Goal: Transaction & Acquisition: Book appointment/travel/reservation

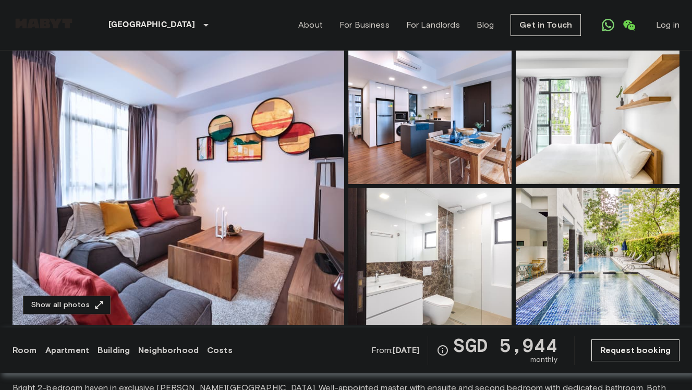
scroll to position [86, 0]
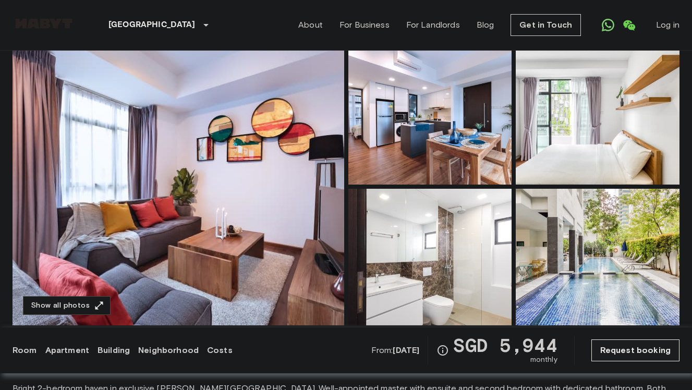
click at [290, 139] on img at bounding box center [179, 186] width 332 height 277
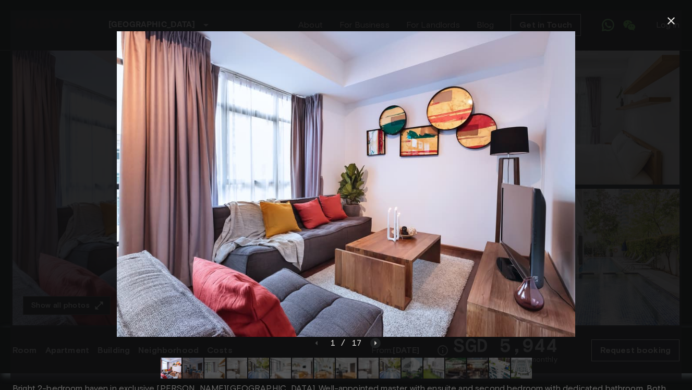
click at [376, 343] on icon "Next image" at bounding box center [375, 343] width 10 height 10
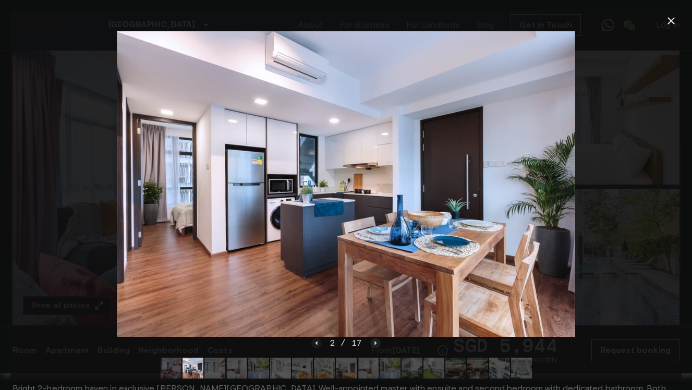
click at [375, 341] on icon "Next image" at bounding box center [375, 343] width 10 height 10
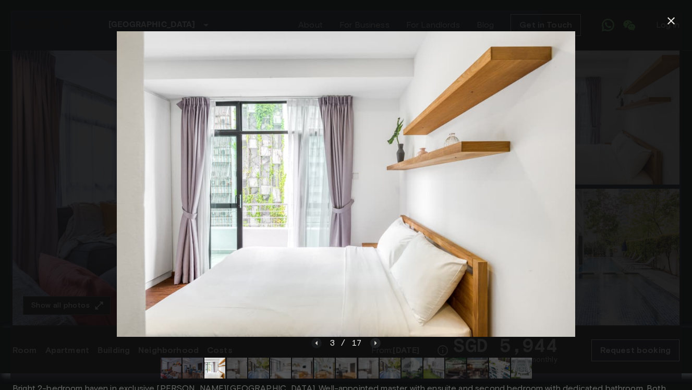
click at [373, 339] on icon "Next image" at bounding box center [375, 343] width 10 height 10
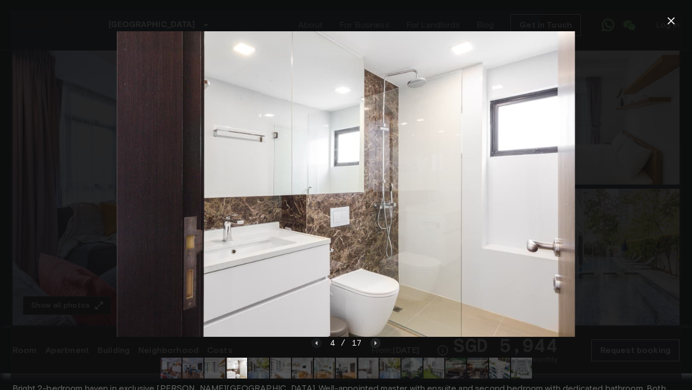
click at [374, 344] on icon "Next image" at bounding box center [375, 342] width 2 height 4
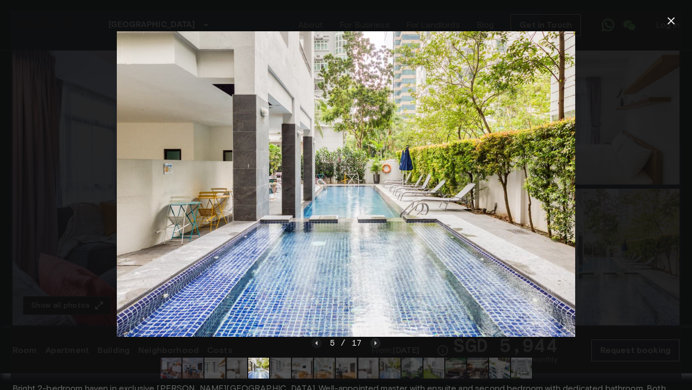
click at [374, 344] on icon "Next image" at bounding box center [375, 342] width 2 height 4
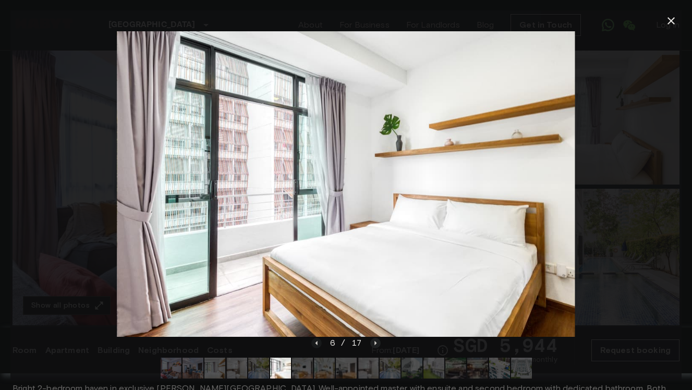
click at [375, 344] on icon "Next image" at bounding box center [375, 342] width 2 height 4
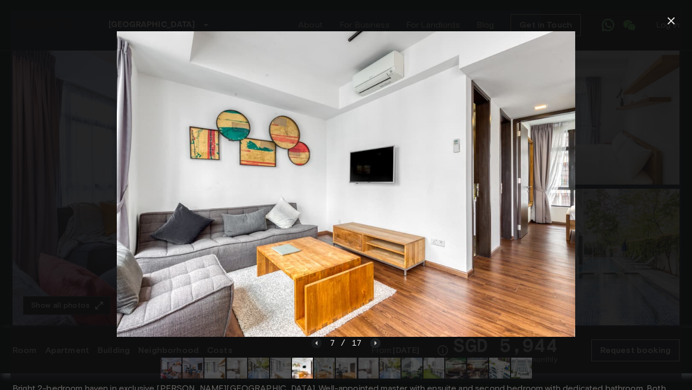
click at [375, 344] on icon "Next image" at bounding box center [375, 342] width 2 height 4
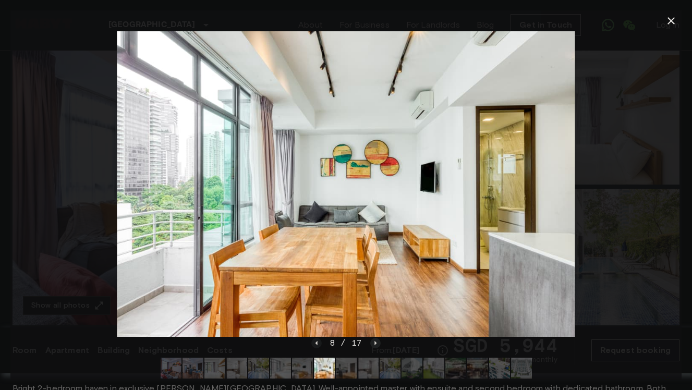
click at [374, 342] on icon "Next image" at bounding box center [375, 343] width 10 height 10
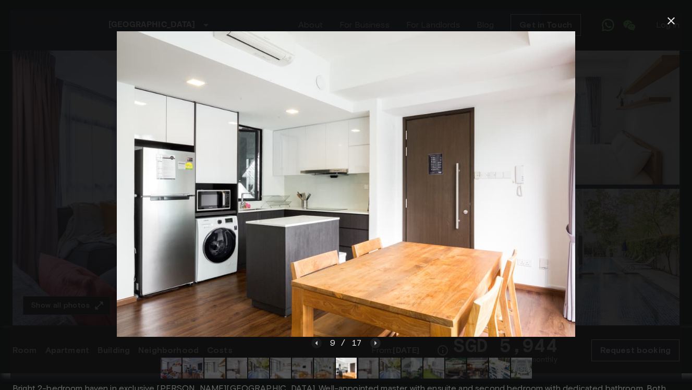
click at [373, 342] on icon "Next image" at bounding box center [375, 343] width 10 height 10
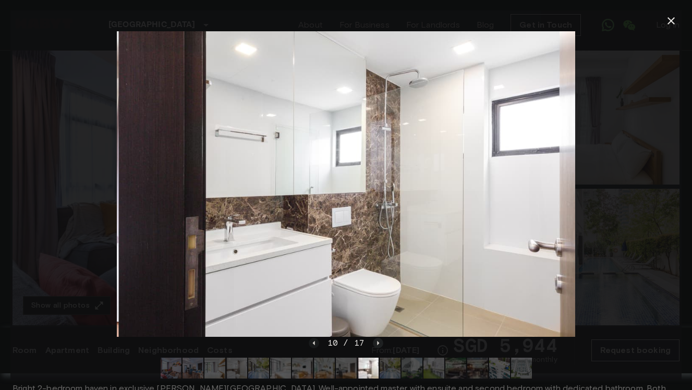
click at [373, 342] on icon "Next image" at bounding box center [378, 343] width 10 height 10
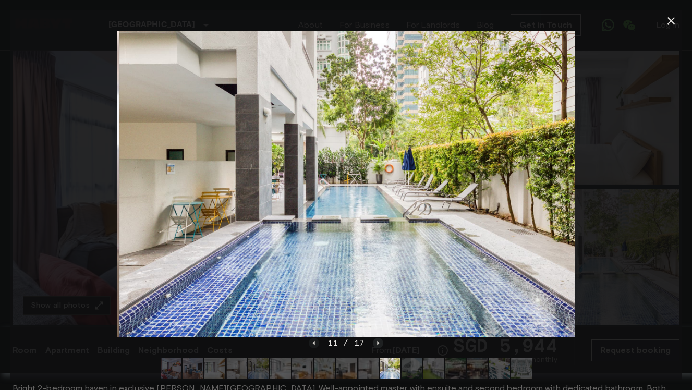
click at [373, 342] on icon "Next image" at bounding box center [378, 343] width 10 height 10
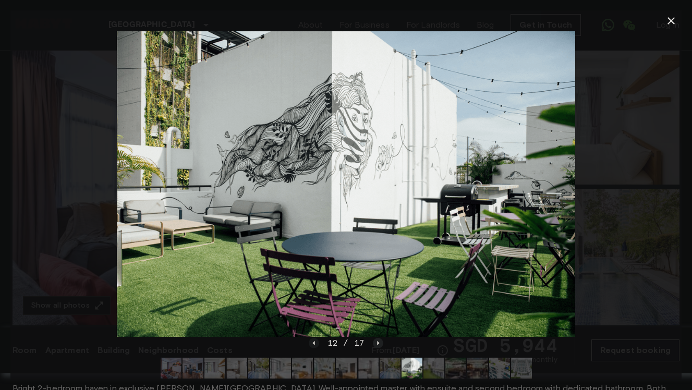
click at [373, 342] on icon "Next image" at bounding box center [378, 343] width 10 height 10
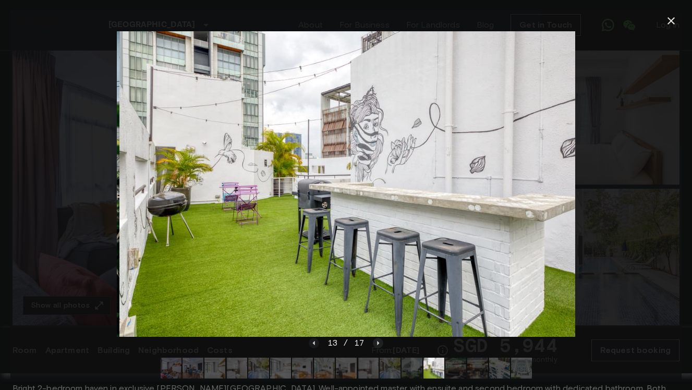
click at [373, 342] on icon "Next image" at bounding box center [378, 343] width 10 height 10
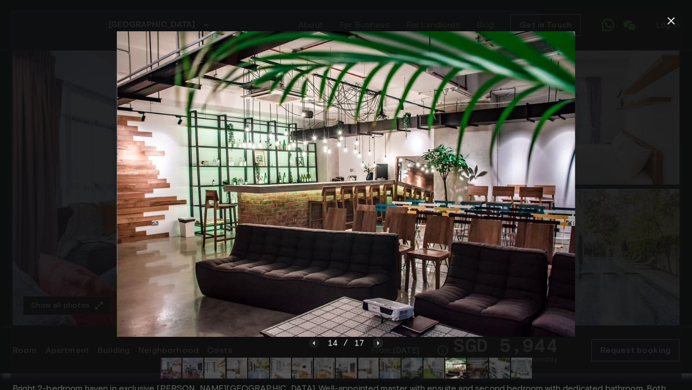
click at [373, 342] on icon "Next image" at bounding box center [378, 343] width 10 height 10
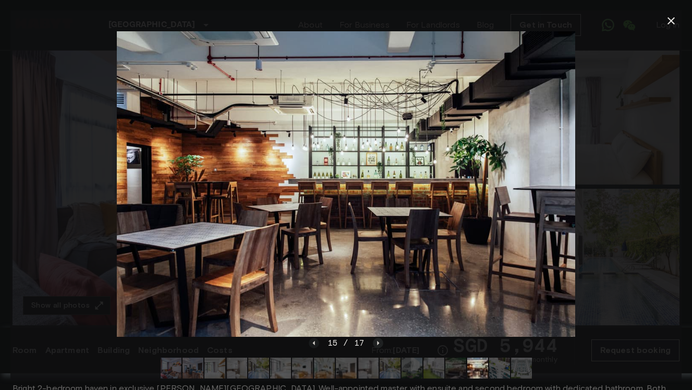
click at [373, 342] on icon "Next image" at bounding box center [378, 343] width 10 height 10
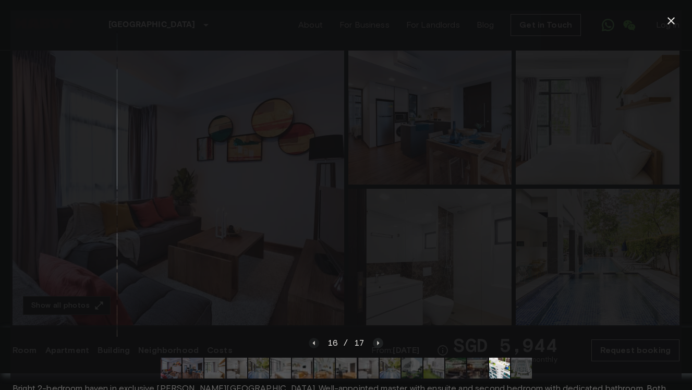
click at [373, 342] on icon "Next image" at bounding box center [378, 343] width 10 height 10
click at [373, 342] on div "17 / 17" at bounding box center [346, 343] width 75 height 13
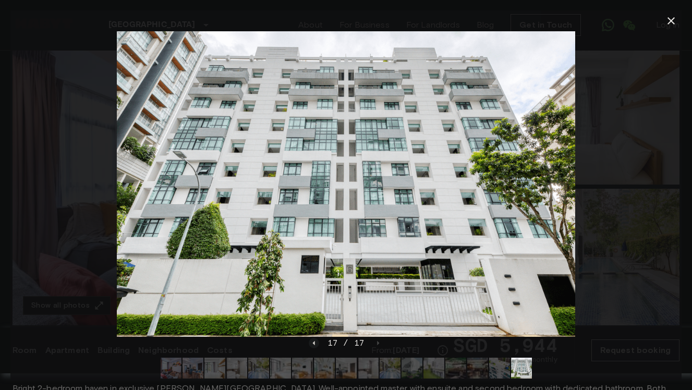
click at [655, 204] on div at bounding box center [345, 183] width 671 height 305
click at [672, 22] on icon "button" at bounding box center [671, 21] width 13 height 13
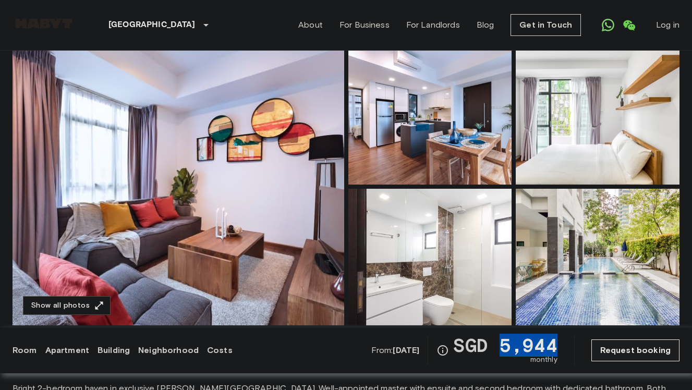
drag, startPoint x: 502, startPoint y: 347, endPoint x: 563, endPoint y: 348, distance: 61.0
click at [563, 348] on div "From: Dec 10 2025 SGD 5,944 monthly Request booking" at bounding box center [525, 350] width 308 height 29
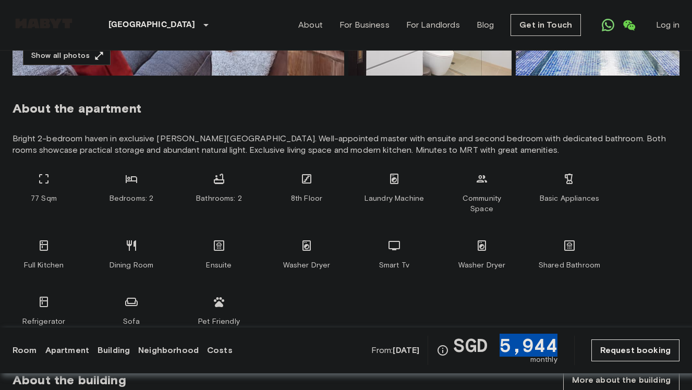
scroll to position [336, 0]
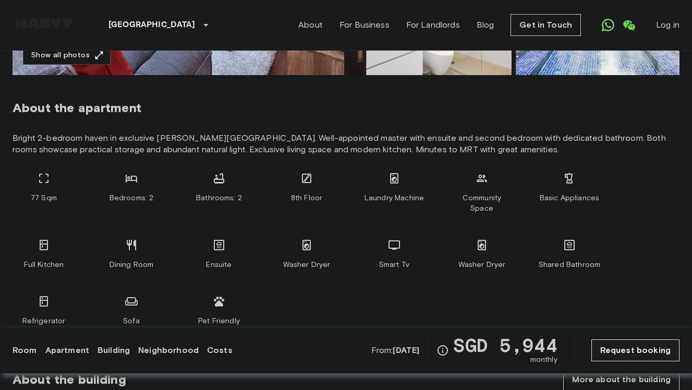
drag, startPoint x: 113, startPoint y: 200, endPoint x: 151, endPoint y: 200, distance: 38.1
click at [150, 200] on span "Bedrooms: 2" at bounding box center [131, 198] width 44 height 10
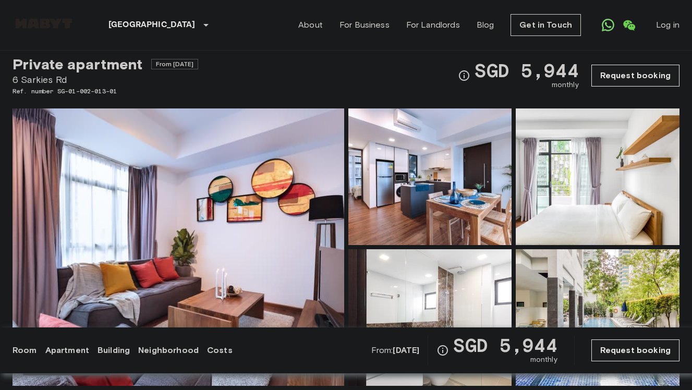
scroll to position [0, 0]
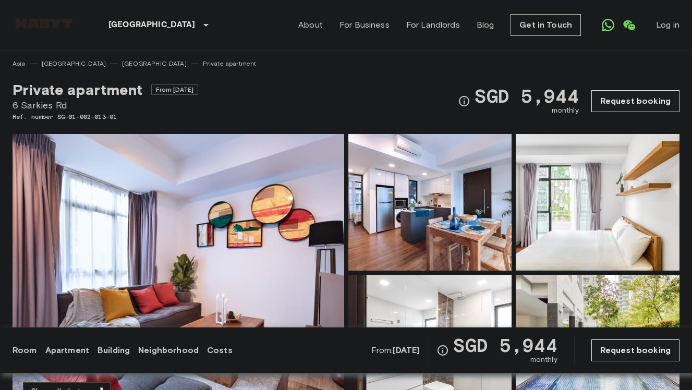
drag, startPoint x: 170, startPoint y: 91, endPoint x: 206, endPoint y: 91, distance: 36.0
click at [199, 91] on span "From Dec 10 2025" at bounding box center [174, 89] width 47 height 10
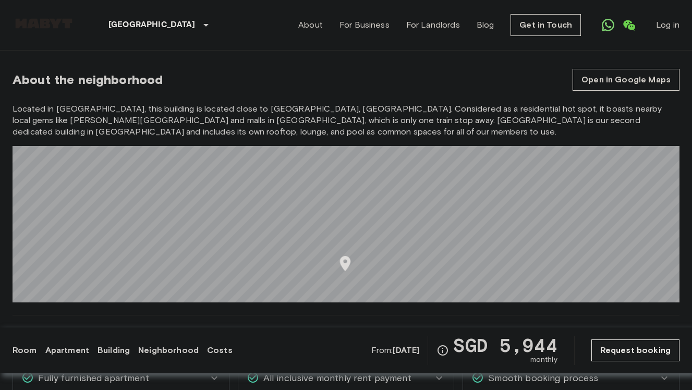
scroll to position [883, 0]
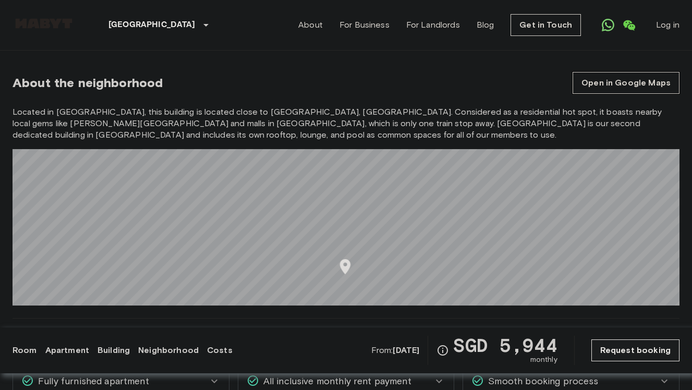
click at [608, 72] on link "Open in Google Maps" at bounding box center [625, 83] width 107 height 22
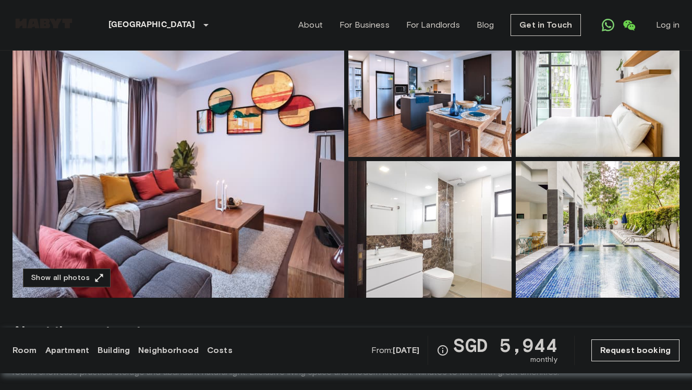
scroll to position [113, 0]
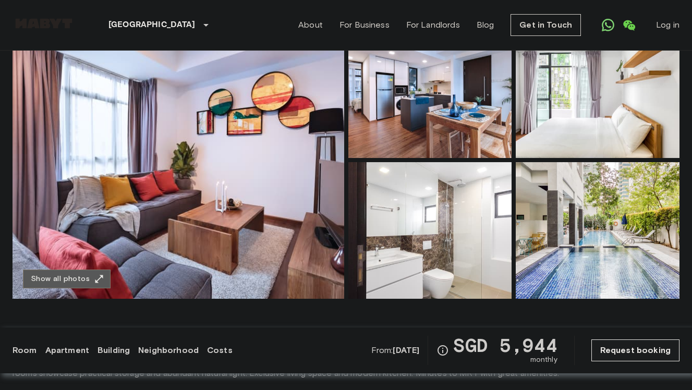
click at [76, 274] on button "Show all photos" at bounding box center [67, 279] width 88 height 19
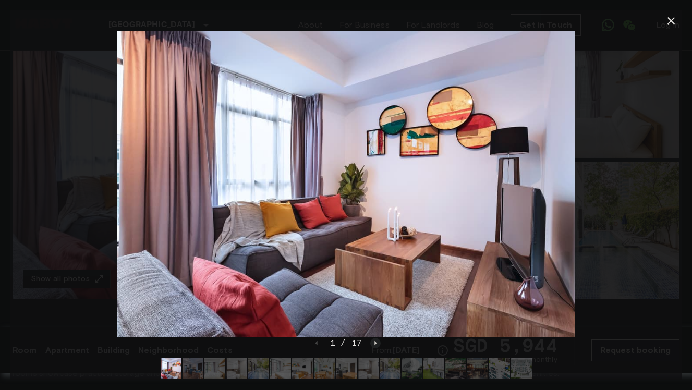
click at [376, 342] on icon "Next image" at bounding box center [375, 343] width 10 height 10
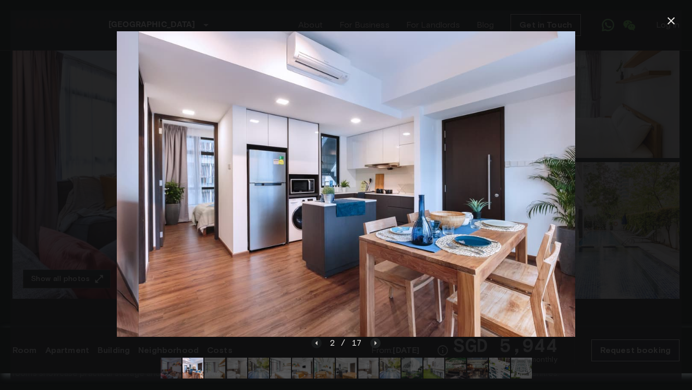
click at [376, 342] on icon "Next image" at bounding box center [375, 343] width 10 height 10
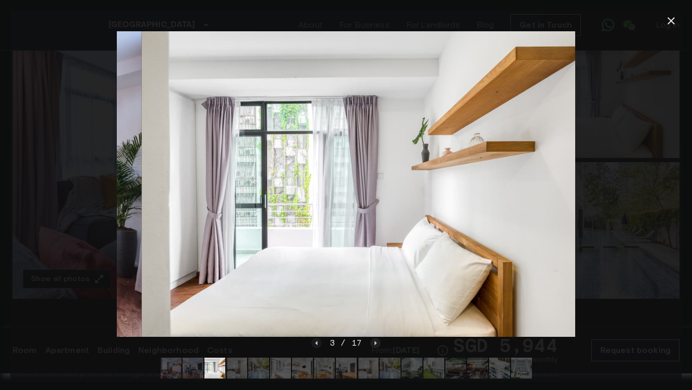
click at [376, 342] on icon "Next image" at bounding box center [375, 343] width 10 height 10
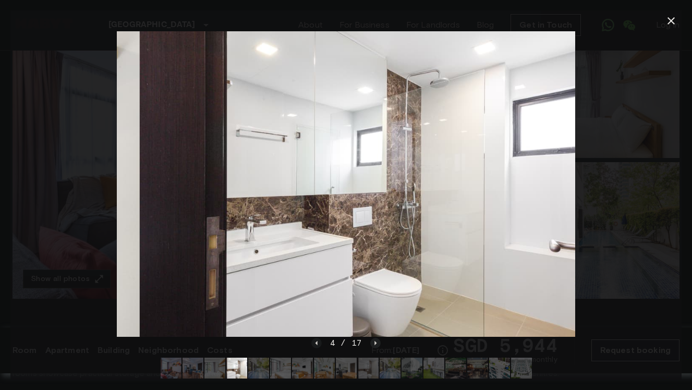
click at [376, 342] on icon "Next image" at bounding box center [375, 343] width 10 height 10
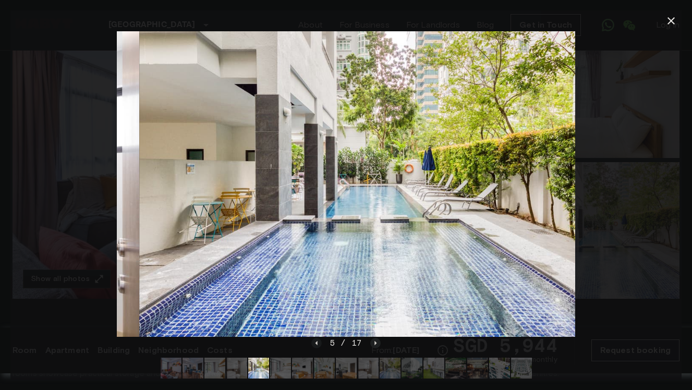
click at [376, 342] on icon "Next image" at bounding box center [375, 343] width 10 height 10
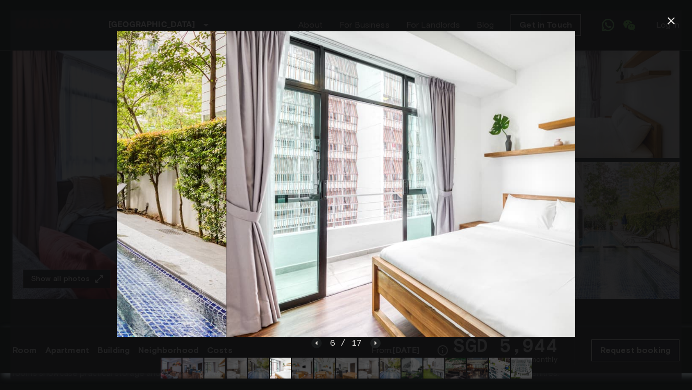
click at [376, 342] on icon "Next image" at bounding box center [375, 343] width 10 height 10
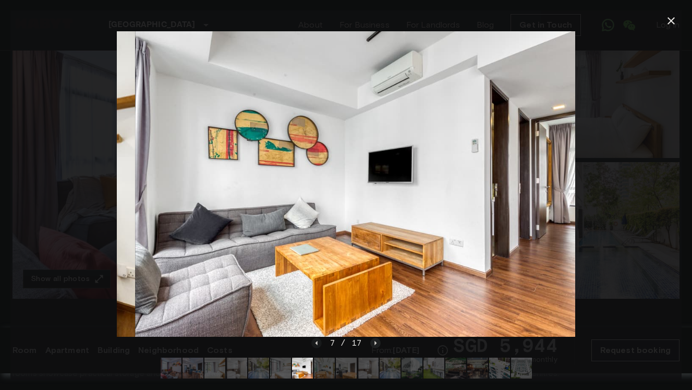
click at [376, 342] on icon "Next image" at bounding box center [375, 343] width 10 height 10
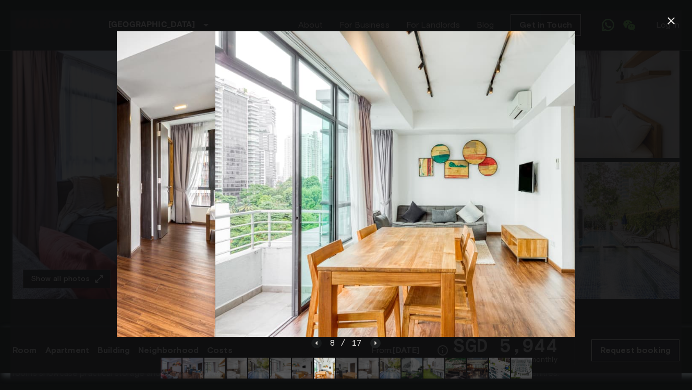
click at [376, 342] on icon "Next image" at bounding box center [375, 343] width 10 height 10
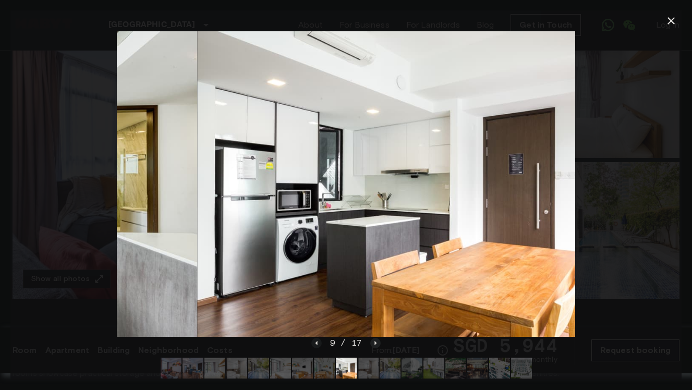
click at [376, 342] on icon "Next image" at bounding box center [375, 343] width 10 height 10
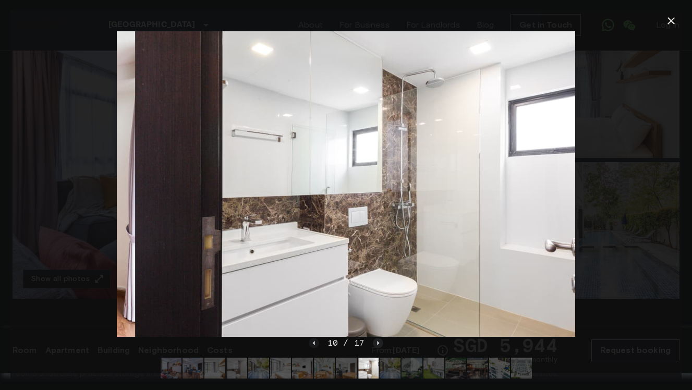
click at [377, 342] on icon "Next image" at bounding box center [378, 342] width 2 height 4
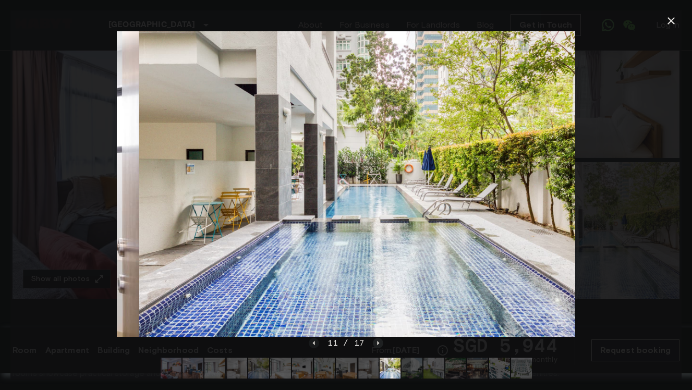
click at [377, 342] on icon "Next image" at bounding box center [378, 342] width 2 height 4
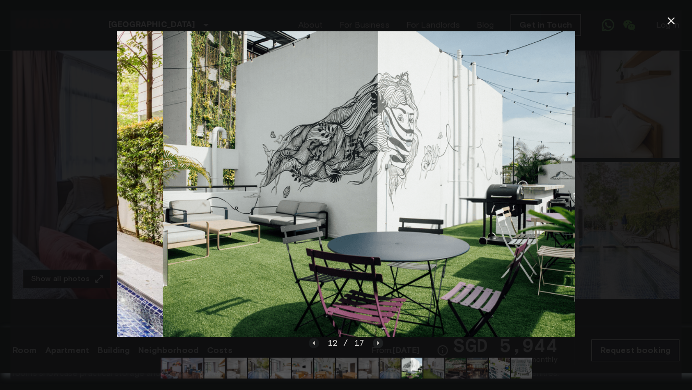
click at [377, 342] on icon "Next image" at bounding box center [378, 342] width 2 height 4
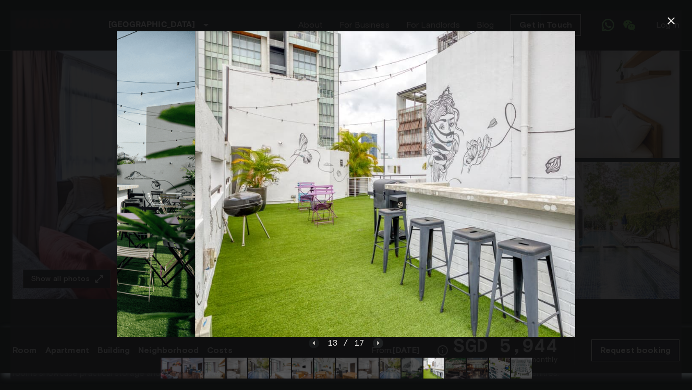
click at [377, 342] on icon "Next image" at bounding box center [378, 342] width 2 height 4
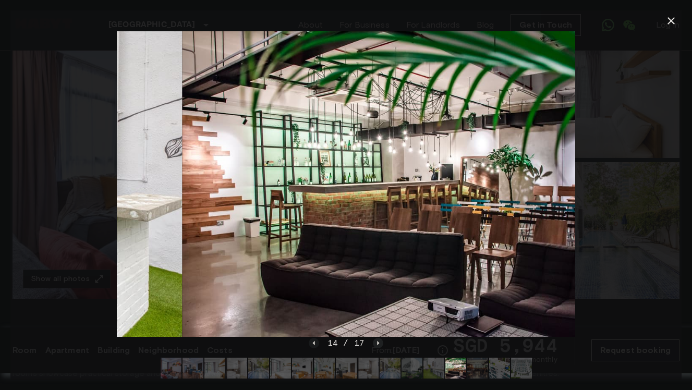
click at [377, 342] on icon "Next image" at bounding box center [378, 342] width 2 height 4
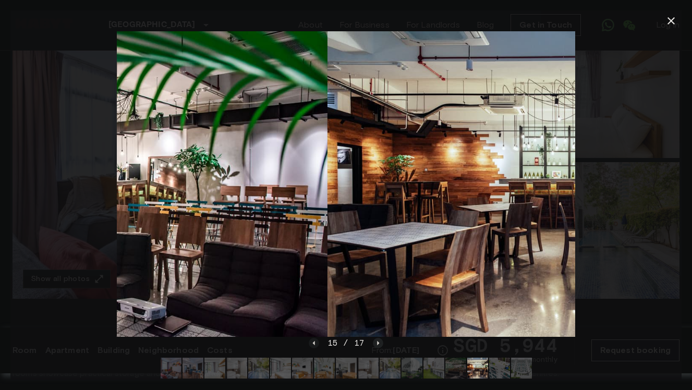
click at [377, 342] on icon "Next image" at bounding box center [378, 342] width 2 height 4
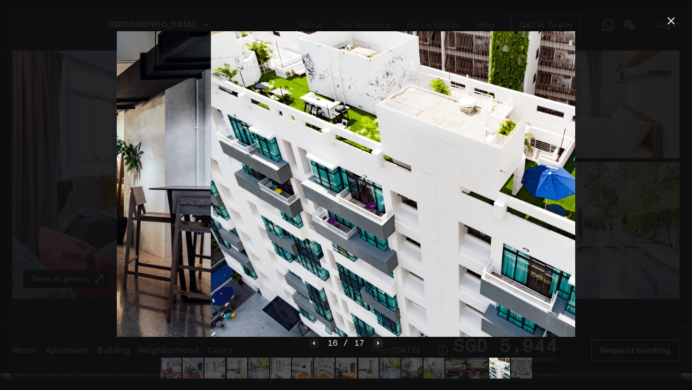
click at [377, 342] on icon "Next image" at bounding box center [378, 342] width 2 height 4
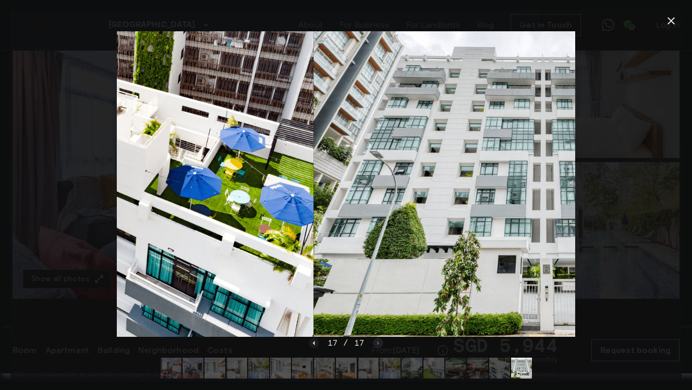
click at [376, 342] on div "17 / 17" at bounding box center [346, 343] width 75 height 13
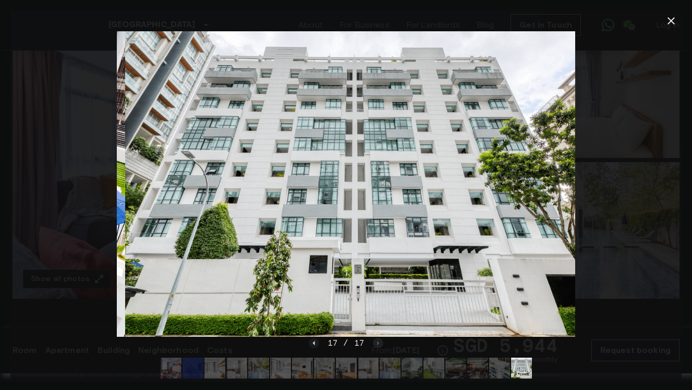
click at [376, 342] on div "17 / 17" at bounding box center [346, 343] width 75 height 13
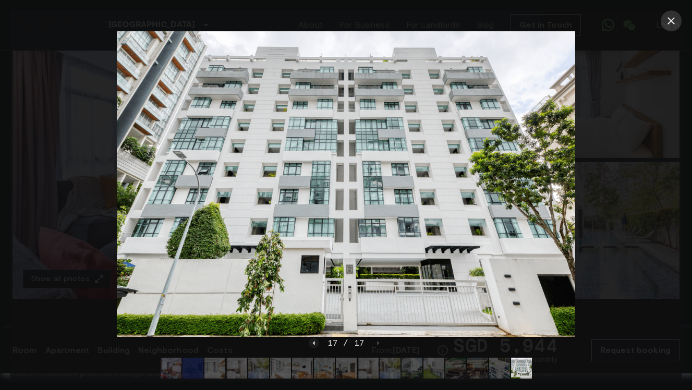
click at [671, 20] on icon "button" at bounding box center [670, 20] width 7 height 7
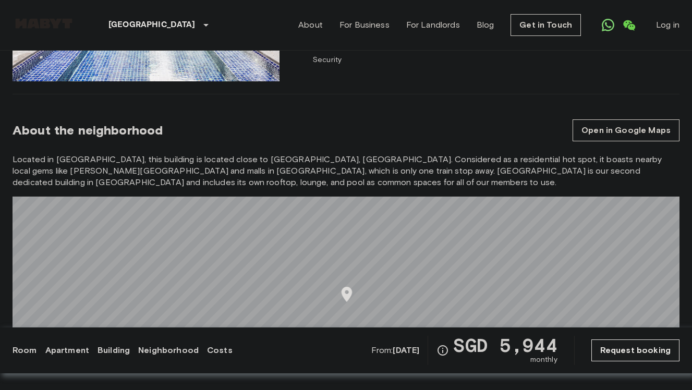
scroll to position [860, 0]
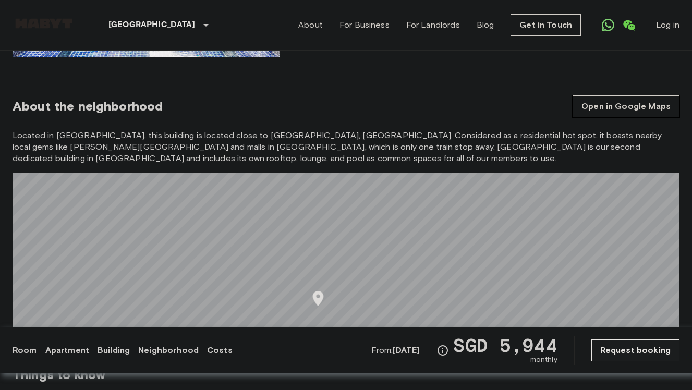
click at [594, 97] on link "Open in Google Maps" at bounding box center [625, 106] width 107 height 22
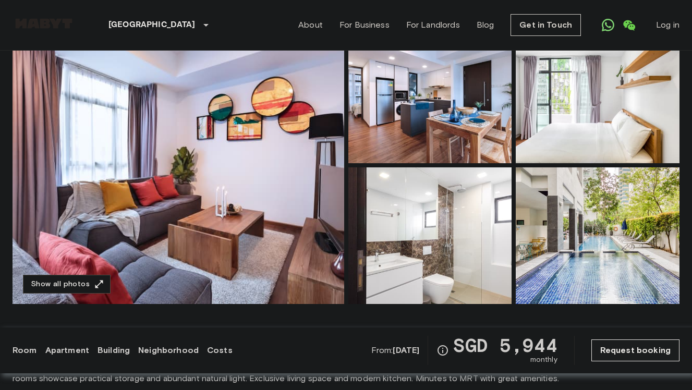
scroll to position [96, 0]
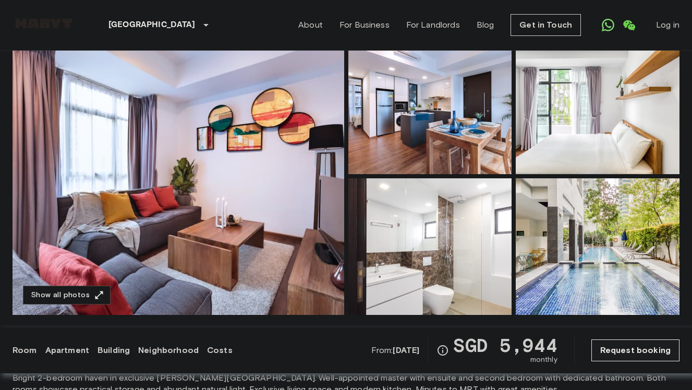
click at [426, 104] on img at bounding box center [430, 106] width 164 height 137
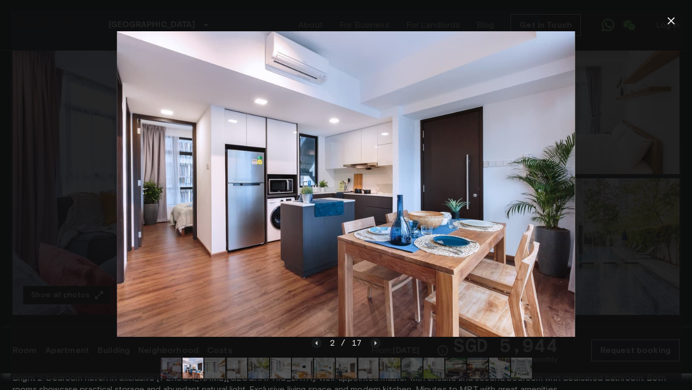
click at [610, 197] on div at bounding box center [345, 183] width 671 height 305
click at [667, 19] on icon "button" at bounding box center [671, 21] width 13 height 13
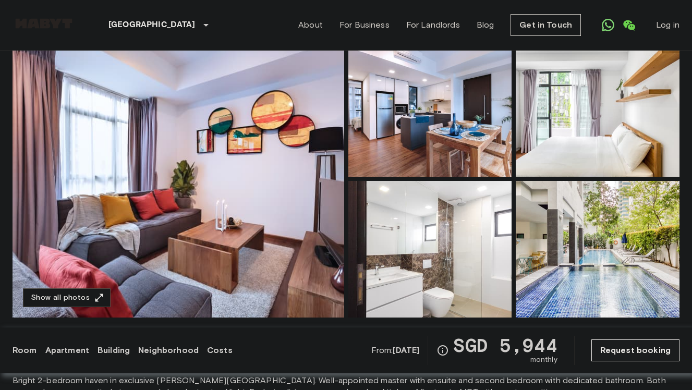
scroll to position [206, 0]
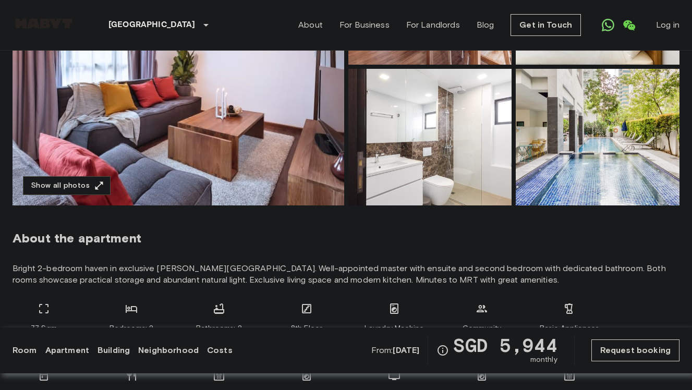
click at [614, 354] on link "Request booking" at bounding box center [635, 350] width 88 height 22
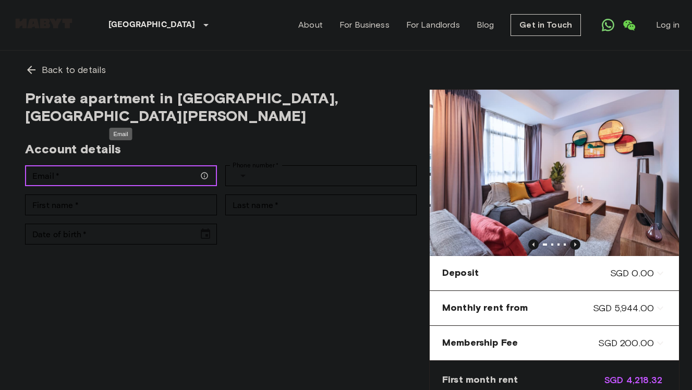
click at [95, 165] on input "Email   *" at bounding box center [121, 175] width 192 height 21
type input "**********"
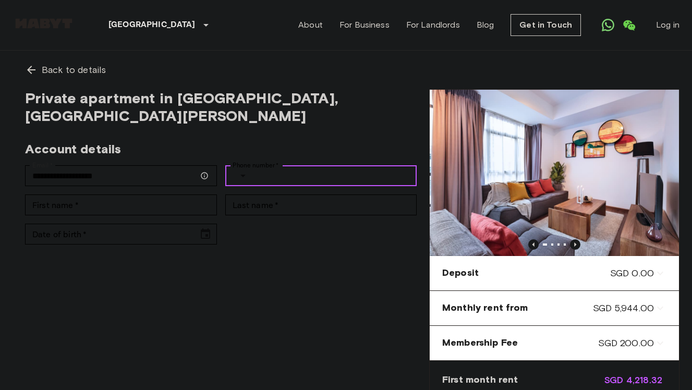
type input "**********"
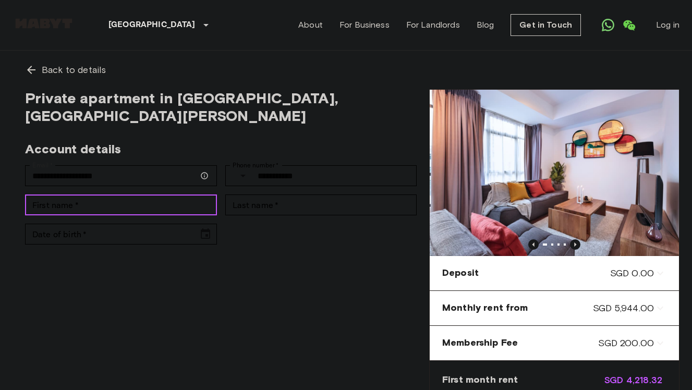
type input "******"
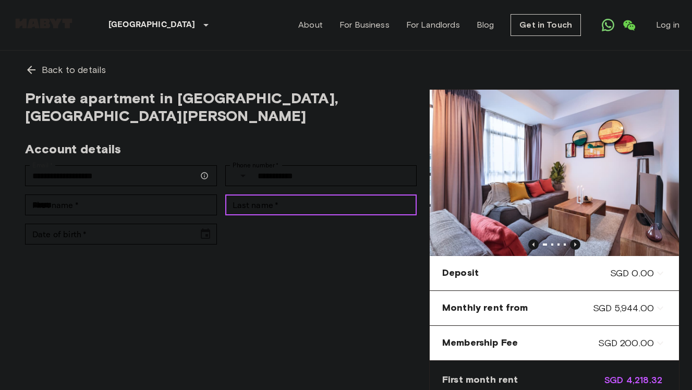
type input "*******"
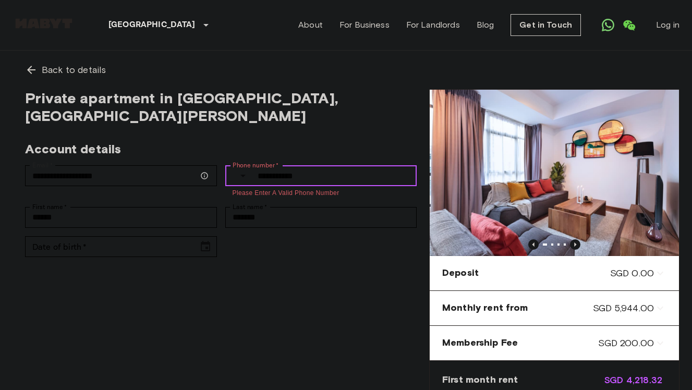
click at [249, 165] on button "Select country" at bounding box center [243, 175] width 21 height 21
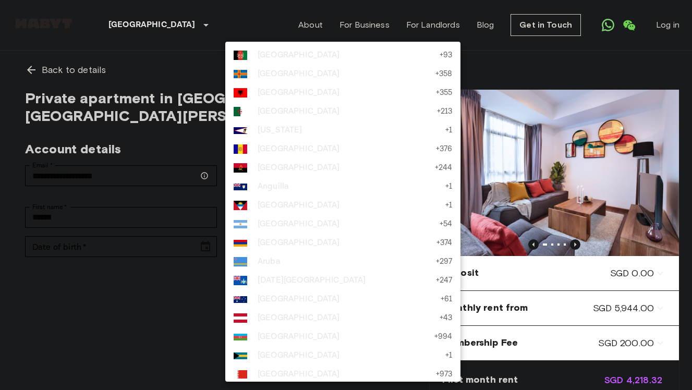
scroll to position [4124, 0]
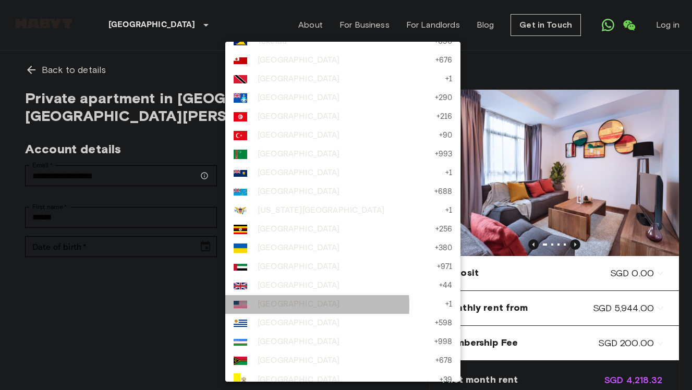
click at [272, 307] on span "United States" at bounding box center [349, 304] width 182 height 13
type input "**"
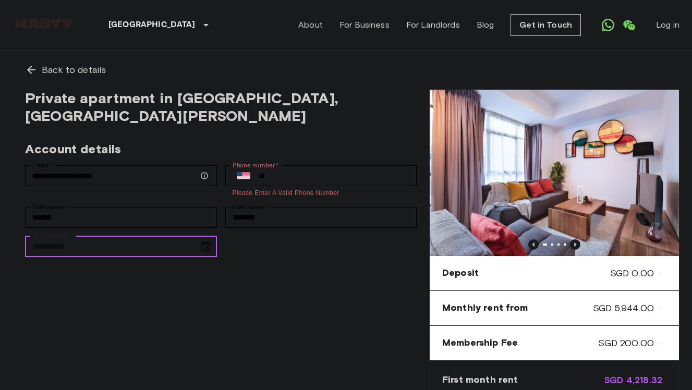
click at [129, 236] on input "Date of birth   *" at bounding box center [108, 246] width 166 height 21
click at [64, 236] on input "**********" at bounding box center [108, 246] width 166 height 21
click at [210, 240] on icon "Choose date, selected date is Feb 28, 191" at bounding box center [205, 246] width 13 height 13
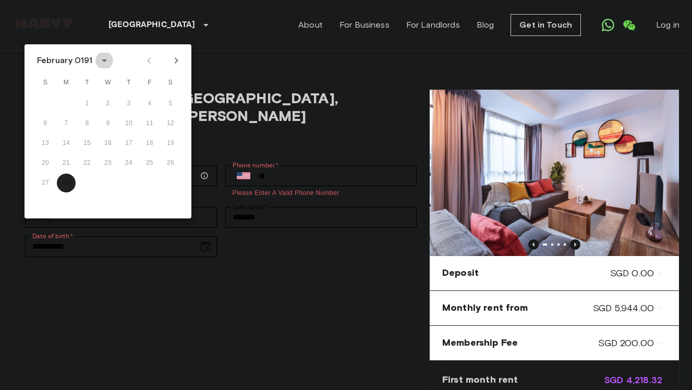
click at [98, 61] on icon "calendar view is open, switch to year view" at bounding box center [104, 60] width 13 height 13
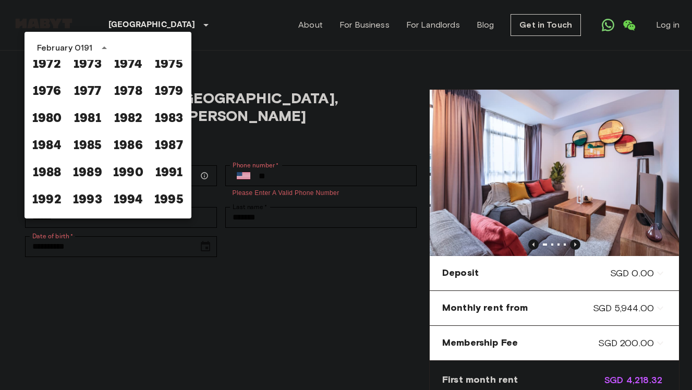
scroll to position [506, 0]
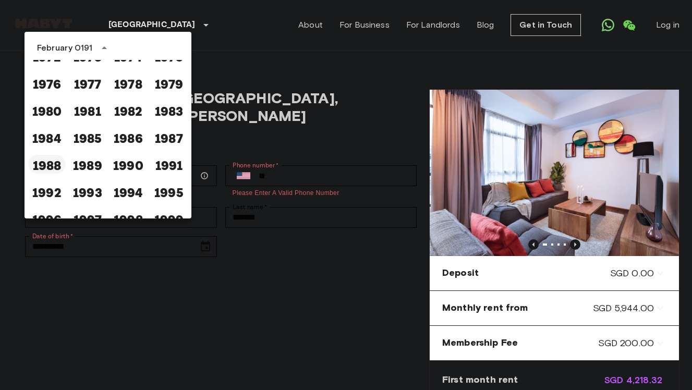
click at [52, 163] on button "1988" at bounding box center [47, 164] width 38 height 19
type input "**********"
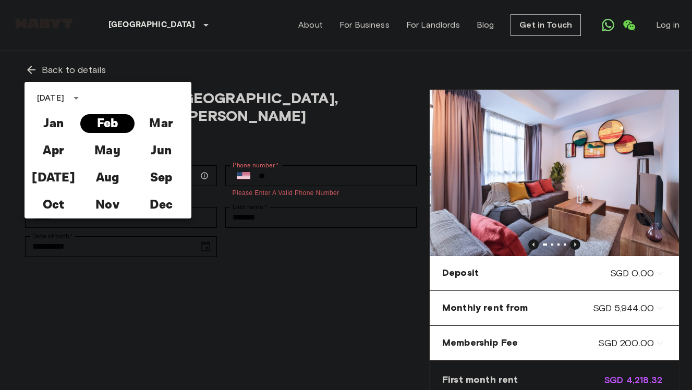
click at [104, 123] on button "Feb" at bounding box center [107, 123] width 54 height 19
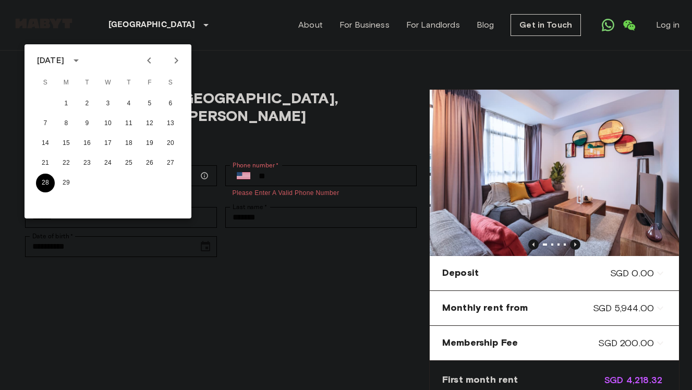
click at [43, 183] on button "28" at bounding box center [45, 183] width 19 height 19
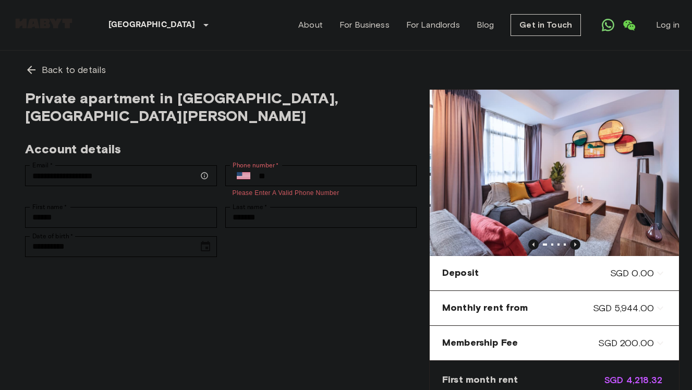
click at [247, 280] on div "**********" at bounding box center [221, 298] width 417 height 418
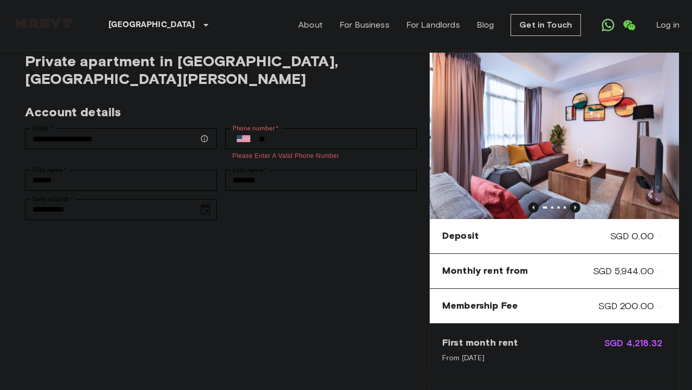
scroll to position [36, 0]
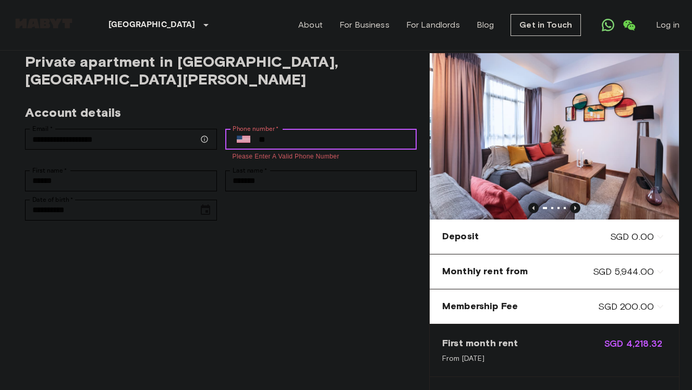
click at [313, 130] on input "**" at bounding box center [338, 139] width 158 height 21
click at [269, 129] on input "**********" at bounding box center [338, 139] width 158 height 21
type input "**********"
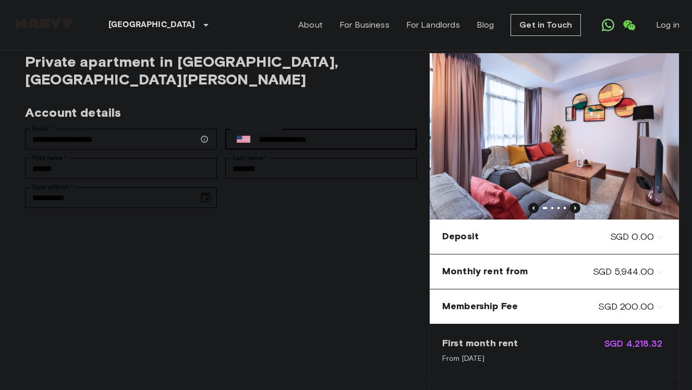
click at [328, 211] on div "**********" at bounding box center [221, 262] width 417 height 418
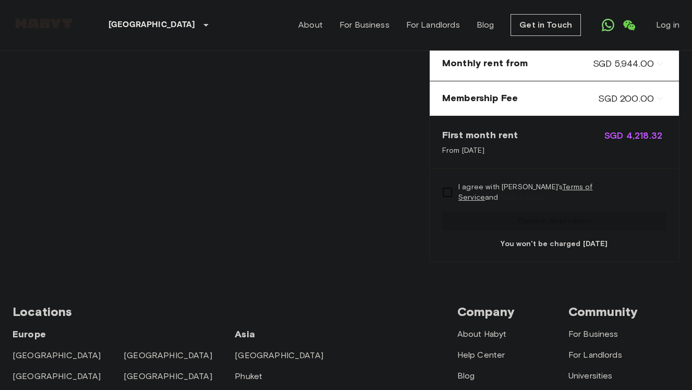
scroll to position [245, 0]
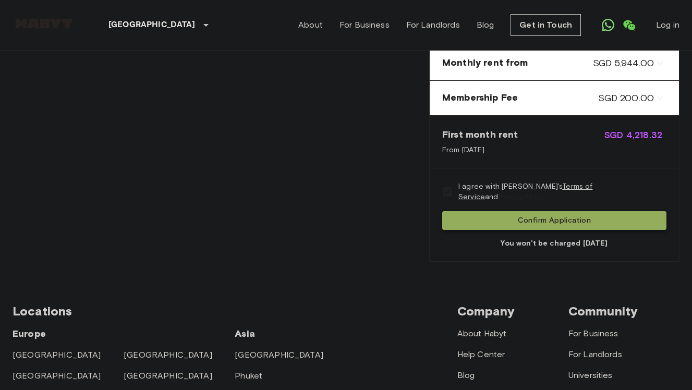
click at [526, 222] on button "Confirm Application" at bounding box center [554, 220] width 224 height 19
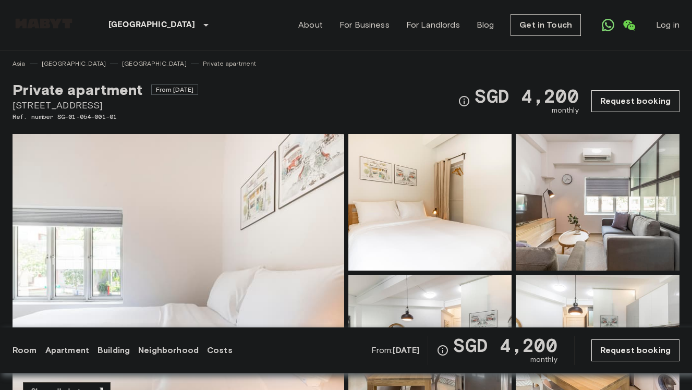
click at [320, 108] on div "Private apartment From Nov 28 2025 55 Tiong Bahru Road Ref. number SG-01-054-00…" at bounding box center [346, 94] width 667 height 53
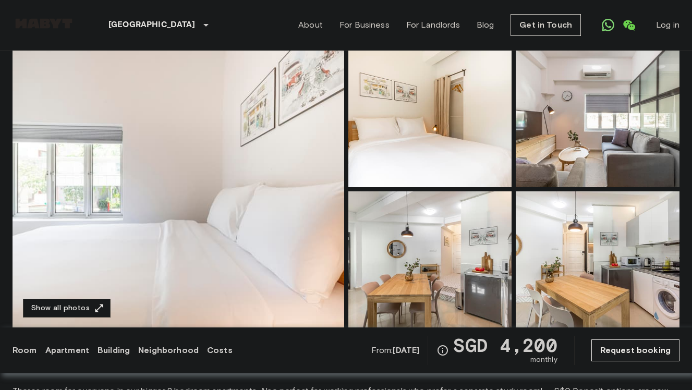
scroll to position [84, 0]
click at [224, 251] on img at bounding box center [179, 188] width 332 height 277
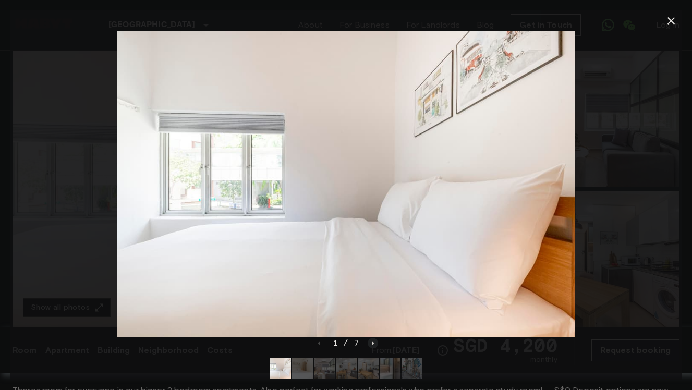
click at [372, 345] on icon "Next image" at bounding box center [373, 343] width 10 height 10
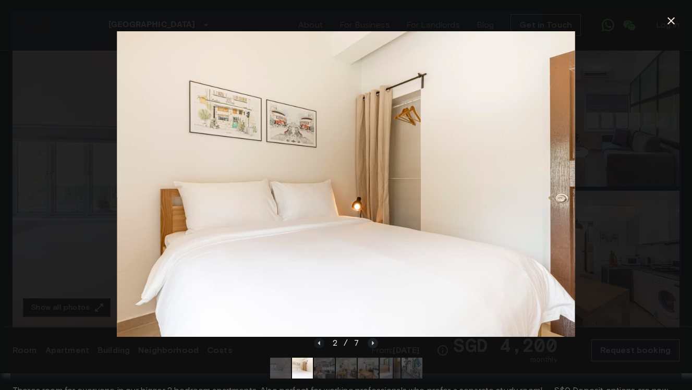
click at [372, 345] on icon "Next image" at bounding box center [373, 343] width 10 height 10
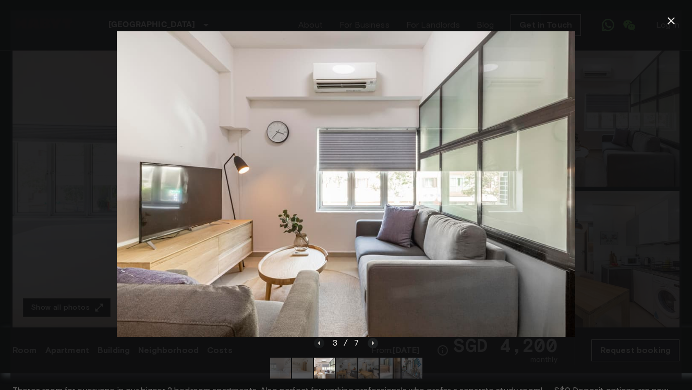
click at [372, 345] on icon "Next image" at bounding box center [373, 343] width 10 height 10
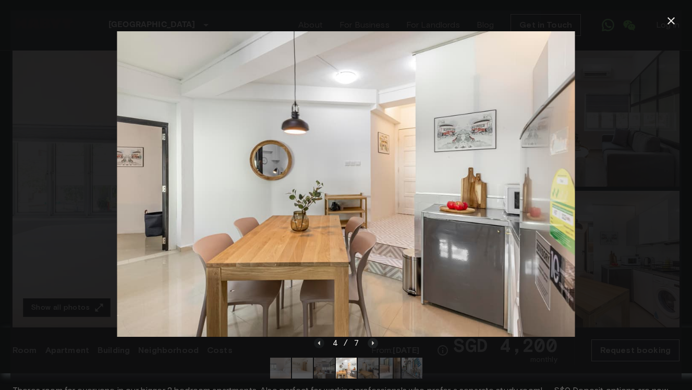
click at [372, 341] on icon "Next image" at bounding box center [373, 342] width 2 height 4
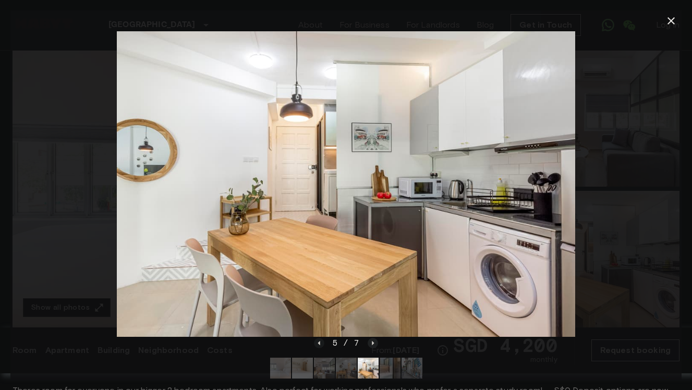
click at [372, 341] on icon "Next image" at bounding box center [373, 342] width 2 height 4
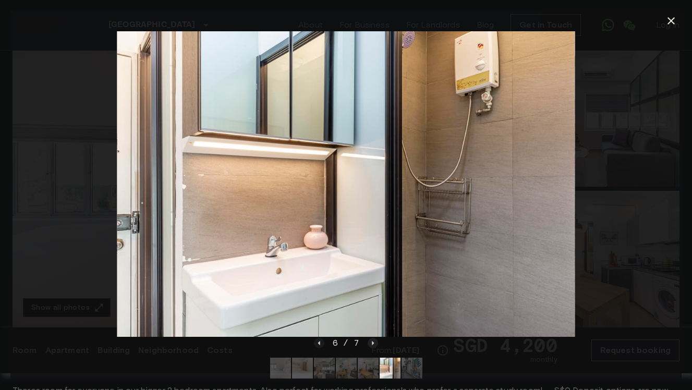
click at [372, 341] on icon "Next image" at bounding box center [373, 342] width 2 height 4
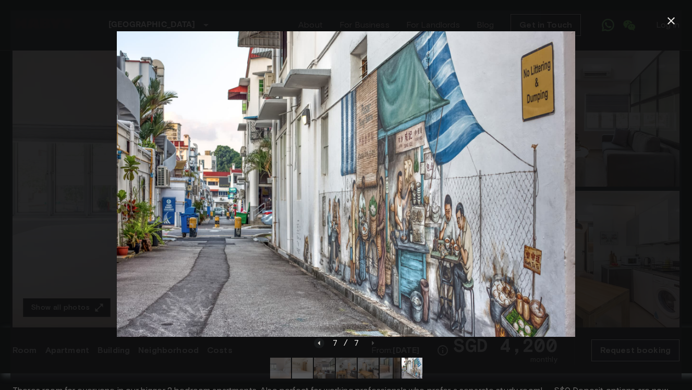
click at [62, 208] on div at bounding box center [345, 183] width 671 height 305
click at [667, 20] on icon "button" at bounding box center [671, 21] width 13 height 13
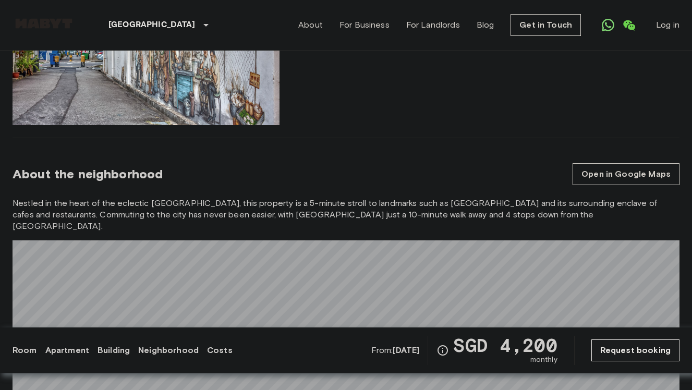
scroll to position [794, 0]
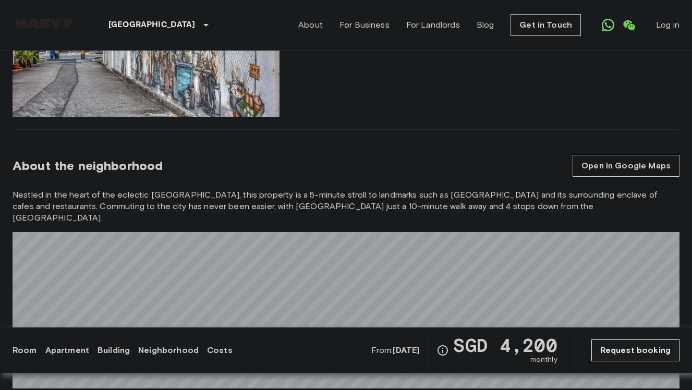
click at [634, 155] on link "Open in Google Maps" at bounding box center [625, 166] width 107 height 22
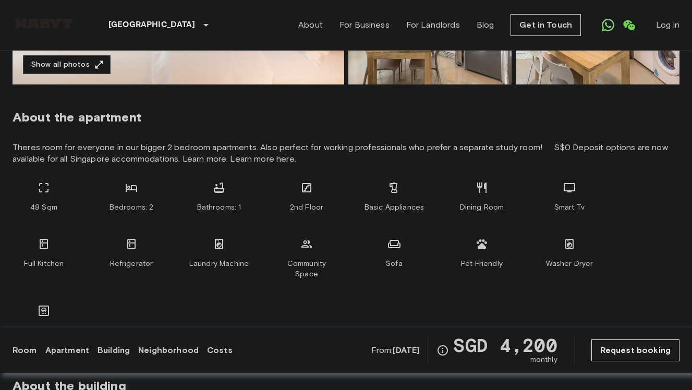
scroll to position [328, 0]
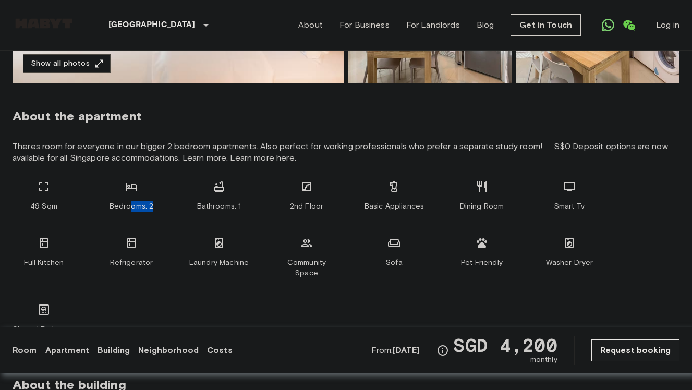
drag, startPoint x: 131, startPoint y: 207, endPoint x: 155, endPoint y: 207, distance: 24.5
click at [155, 207] on div "Bedrooms: 2" at bounding box center [131, 195] width 63 height 31
drag, startPoint x: 206, startPoint y: 207, endPoint x: 249, endPoint y: 207, distance: 42.2
click at [249, 207] on div "Bathrooms: 1" at bounding box center [219, 195] width 63 height 31
drag, startPoint x: 303, startPoint y: 210, endPoint x: 364, endPoint y: 210, distance: 61.5
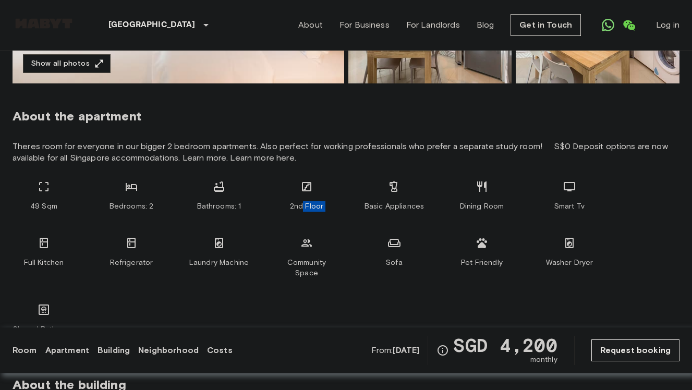
click at [364, 210] on div "49 Sqm Bedrooms: 2 Bathrooms: 1 2nd Floor Basic Appliances Dining Room Smart Tv…" at bounding box center [346, 257] width 667 height 154
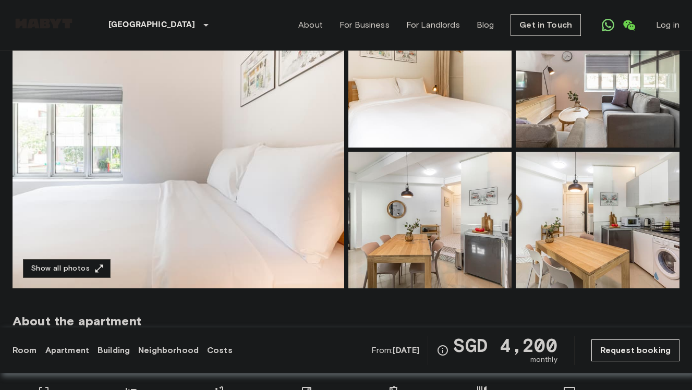
scroll to position [114, 0]
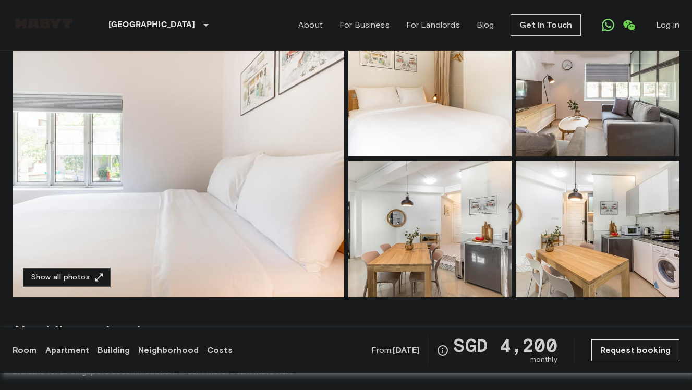
click at [471, 231] on img at bounding box center [430, 229] width 164 height 137
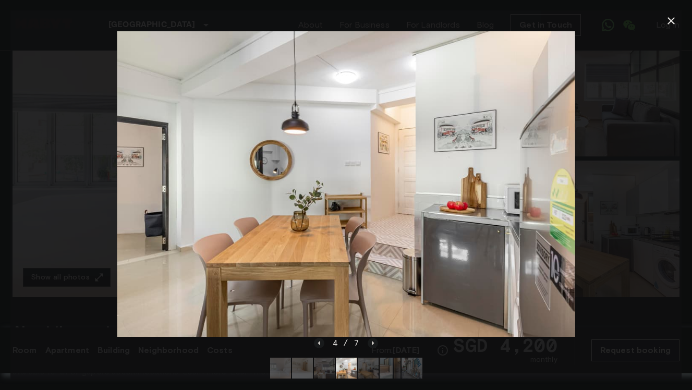
click at [460, 257] on img at bounding box center [346, 183] width 458 height 305
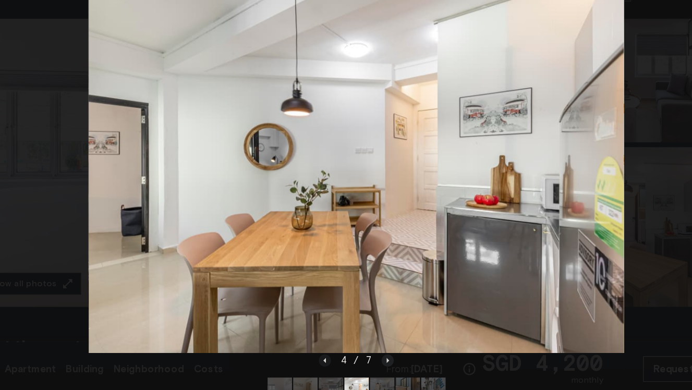
click at [373, 343] on icon "Next image" at bounding box center [373, 342] width 2 height 4
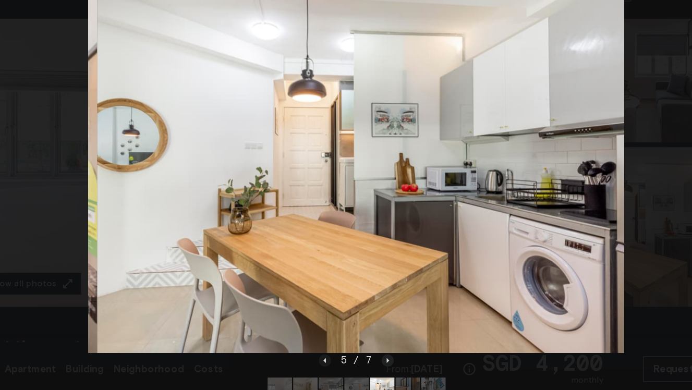
click at [373, 343] on icon "Next image" at bounding box center [373, 342] width 2 height 4
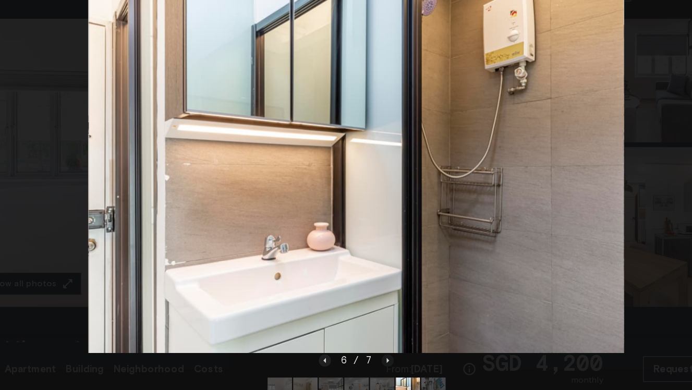
click at [319, 344] on icon "Previous image" at bounding box center [319, 343] width 10 height 10
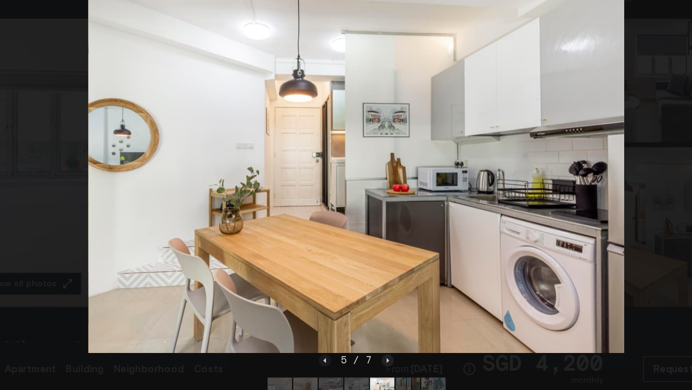
click at [370, 342] on icon "Next image" at bounding box center [373, 343] width 10 height 10
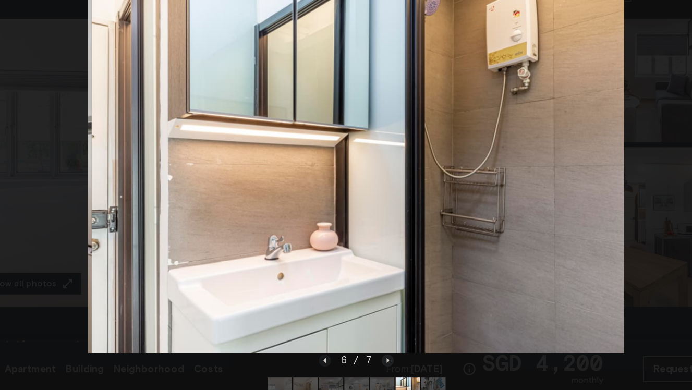
click at [370, 342] on icon "Next image" at bounding box center [373, 343] width 10 height 10
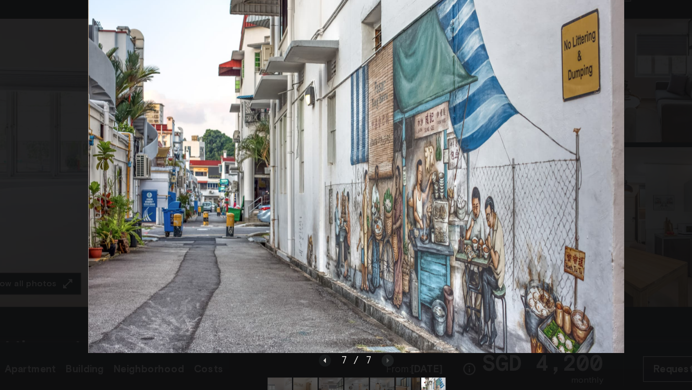
click at [370, 342] on div "7 / 7" at bounding box center [346, 343] width 64 height 13
click at [372, 344] on div "7 / 7" at bounding box center [346, 343] width 64 height 13
click at [319, 343] on icon "Previous image" at bounding box center [319, 342] width 2 height 4
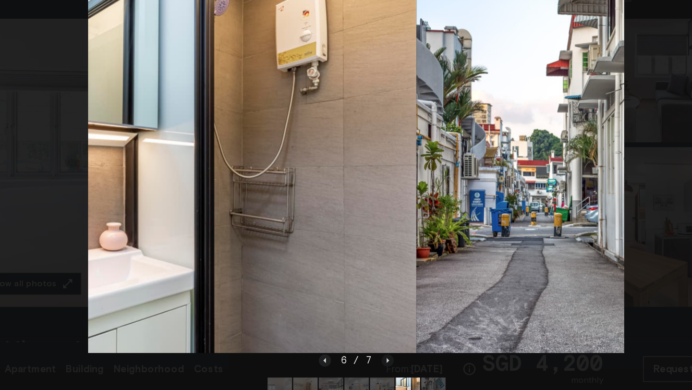
click at [319, 343] on icon "Previous image" at bounding box center [319, 342] width 2 height 4
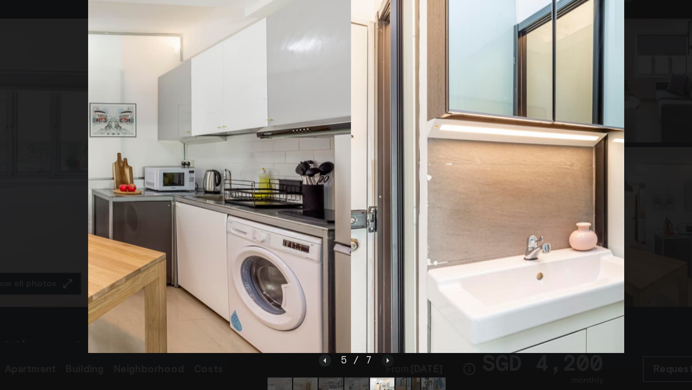
click at [319, 343] on icon "Previous image" at bounding box center [319, 342] width 2 height 4
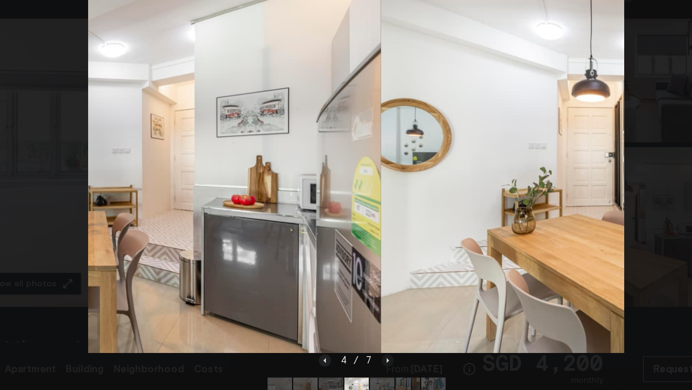
click at [319, 343] on icon "Previous image" at bounding box center [319, 342] width 2 height 4
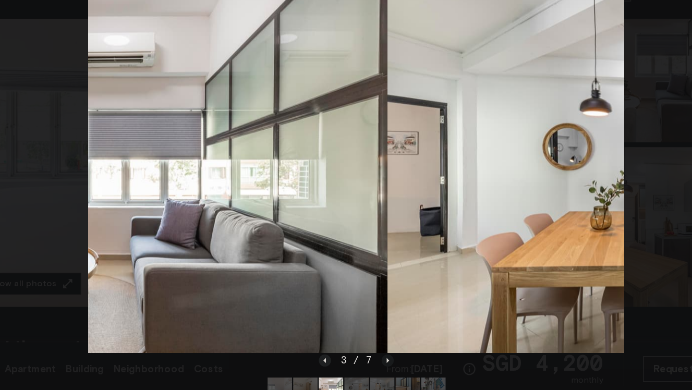
click at [319, 343] on icon "Previous image" at bounding box center [319, 342] width 2 height 4
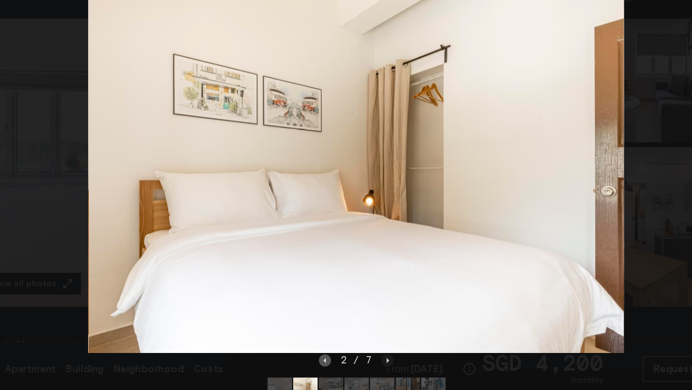
click at [319, 343] on icon "Previous image" at bounding box center [319, 342] width 2 height 4
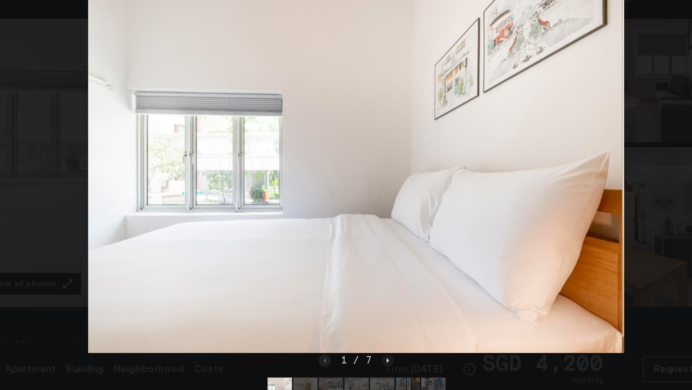
click at [319, 343] on div "1 / 7" at bounding box center [346, 343] width 64 height 13
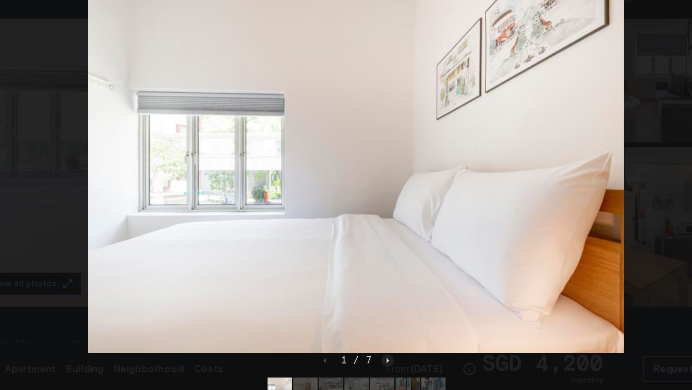
click at [372, 343] on icon "Next image" at bounding box center [373, 342] width 2 height 4
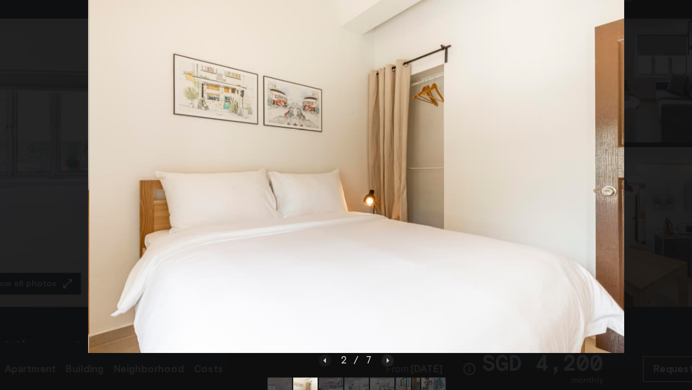
click at [372, 343] on icon "Next image" at bounding box center [373, 342] width 2 height 4
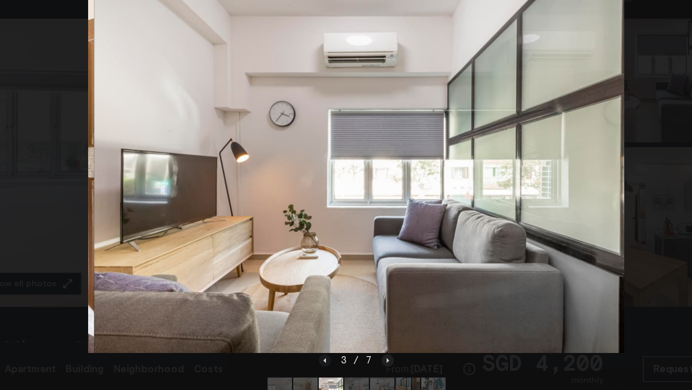
click at [372, 343] on icon "Next image" at bounding box center [373, 342] width 2 height 4
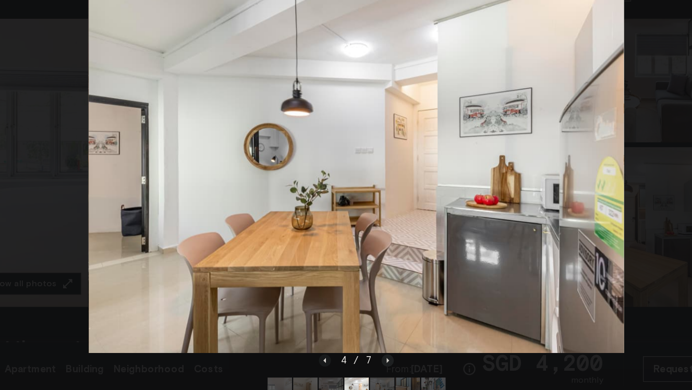
click at [372, 343] on icon "Next image" at bounding box center [373, 342] width 2 height 4
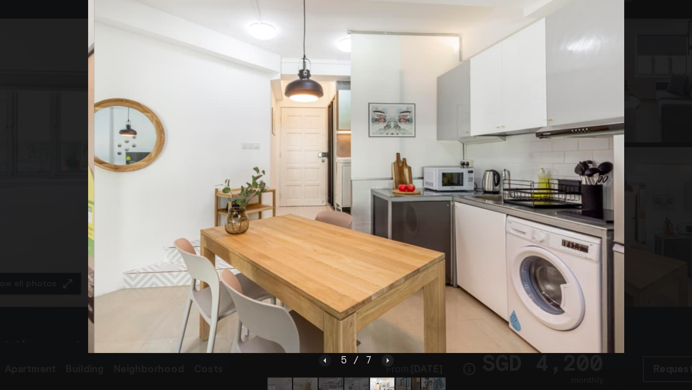
click at [372, 343] on icon "Next image" at bounding box center [373, 342] width 2 height 4
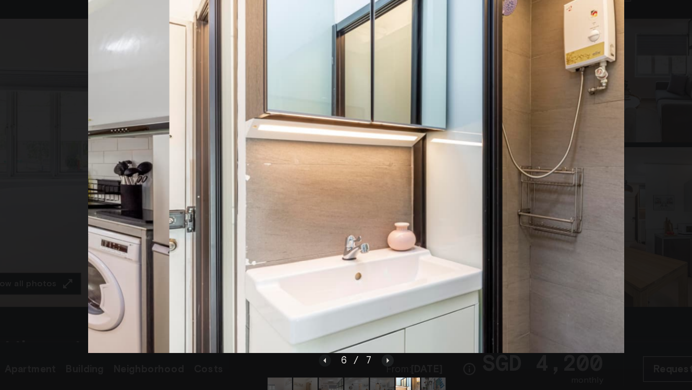
click at [372, 343] on icon "Next image" at bounding box center [373, 342] width 2 height 4
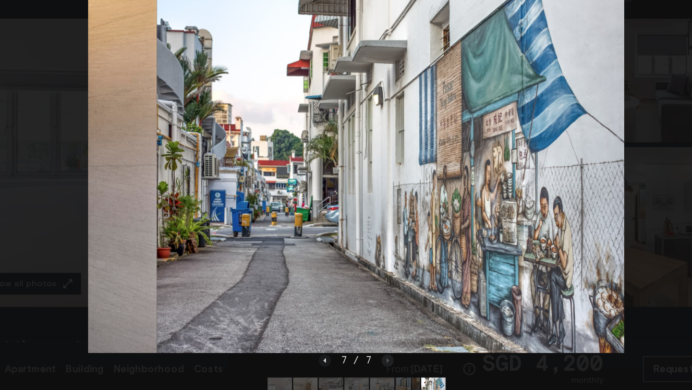
click at [372, 343] on div "7 / 7" at bounding box center [346, 343] width 64 height 13
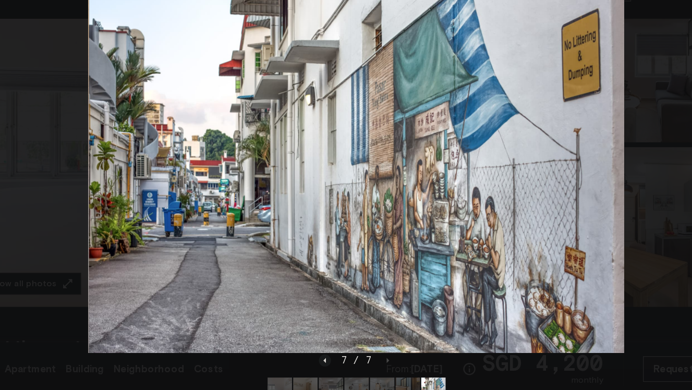
click at [81, 188] on div at bounding box center [345, 183] width 671 height 305
click at [94, 169] on div at bounding box center [345, 183] width 671 height 305
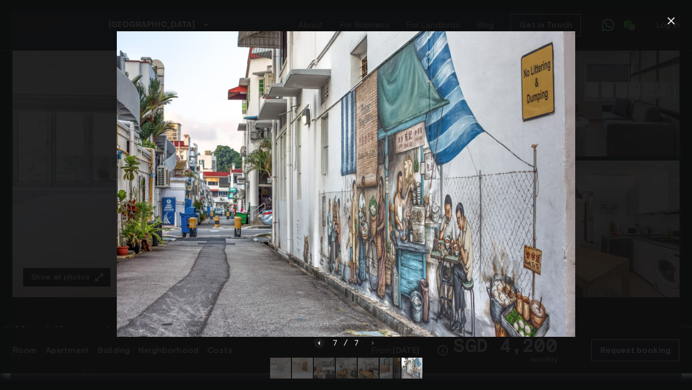
click at [667, 24] on icon "button" at bounding box center [671, 21] width 13 height 13
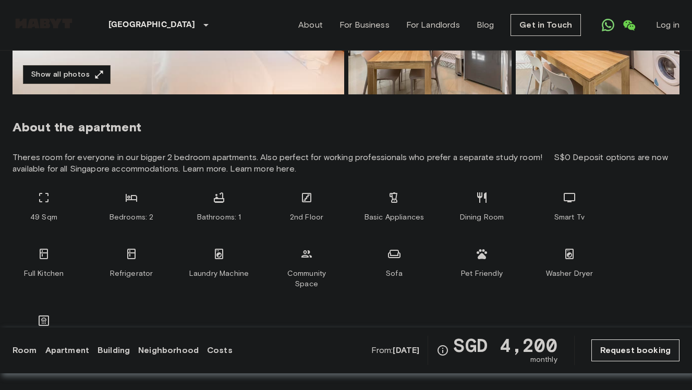
scroll to position [339, 0]
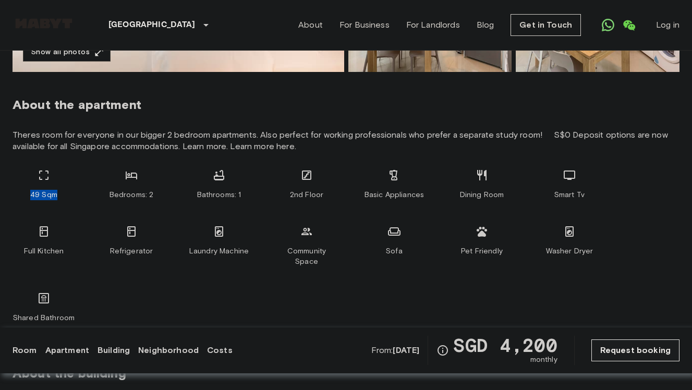
drag, startPoint x: 32, startPoint y: 194, endPoint x: 61, endPoint y: 195, distance: 29.2
click at [61, 195] on div "49 Sqm" at bounding box center [44, 184] width 63 height 31
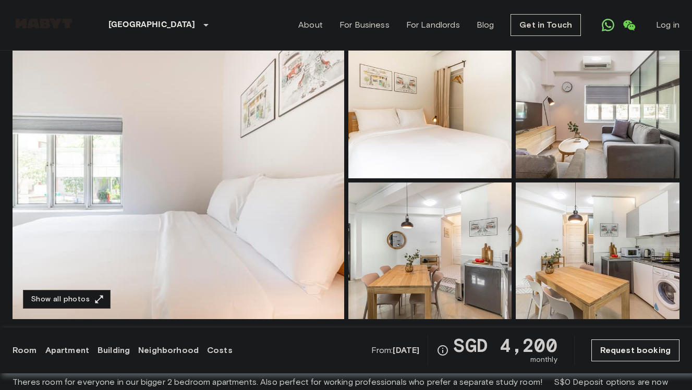
scroll to position [102, 0]
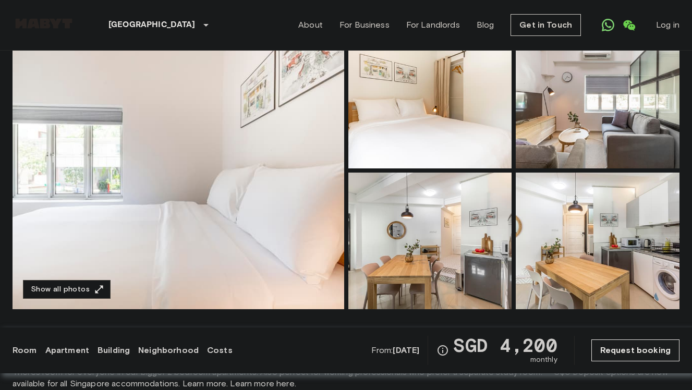
click at [442, 254] on img at bounding box center [430, 241] width 164 height 137
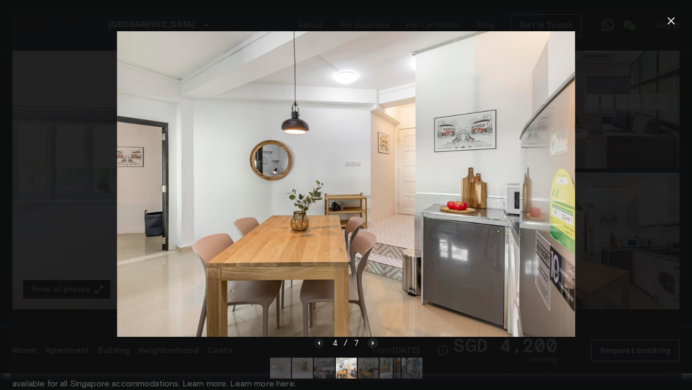
click at [370, 344] on icon "Next image" at bounding box center [373, 343] width 10 height 10
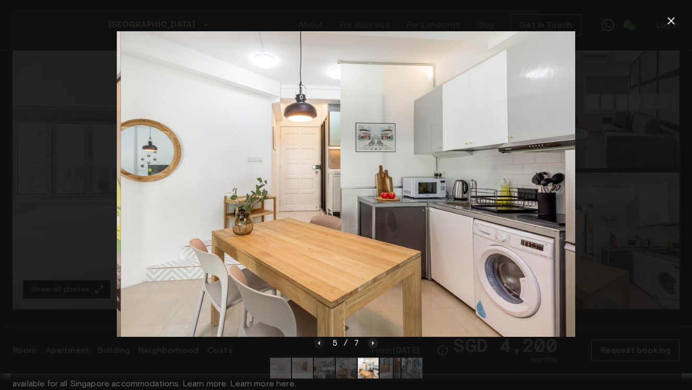
click at [370, 344] on icon "Next image" at bounding box center [373, 343] width 10 height 10
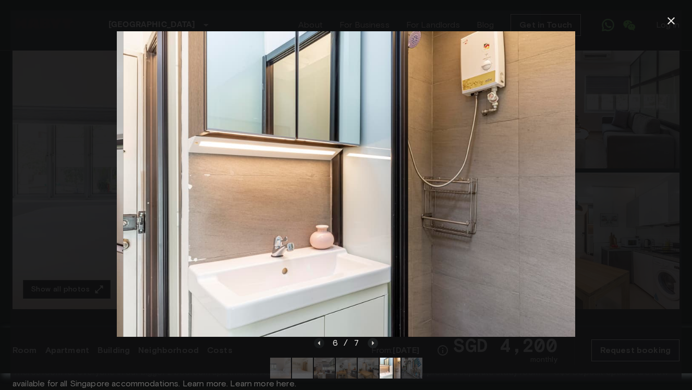
click at [370, 344] on icon "Next image" at bounding box center [373, 343] width 10 height 10
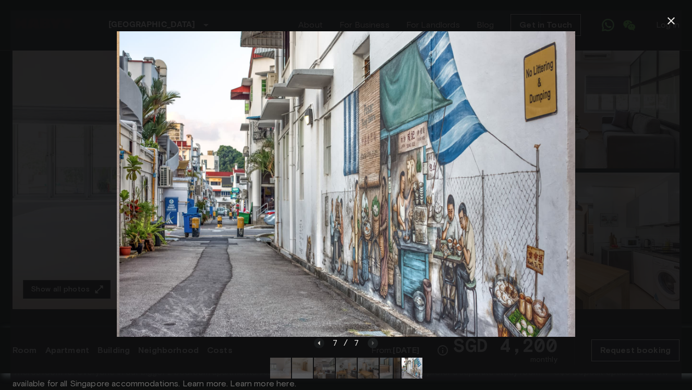
click at [370, 344] on div "7 / 7" at bounding box center [346, 343] width 64 height 13
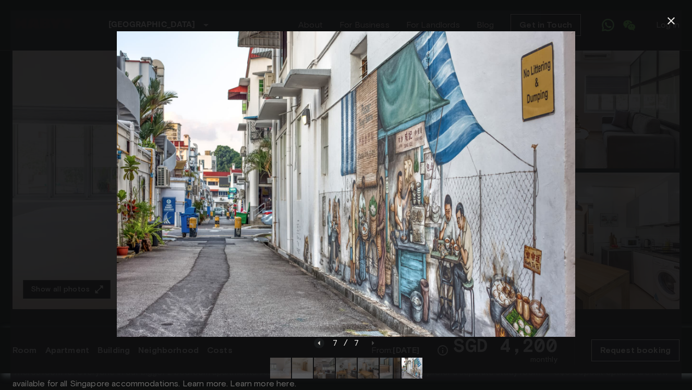
click at [64, 132] on div at bounding box center [345, 183] width 671 height 305
click at [674, 19] on icon "button" at bounding box center [671, 21] width 13 height 13
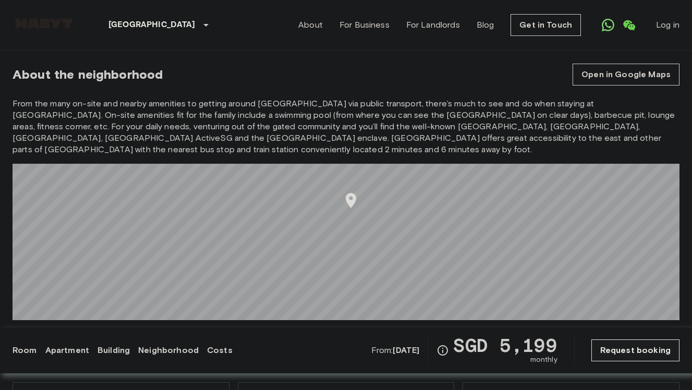
scroll to position [908, 0]
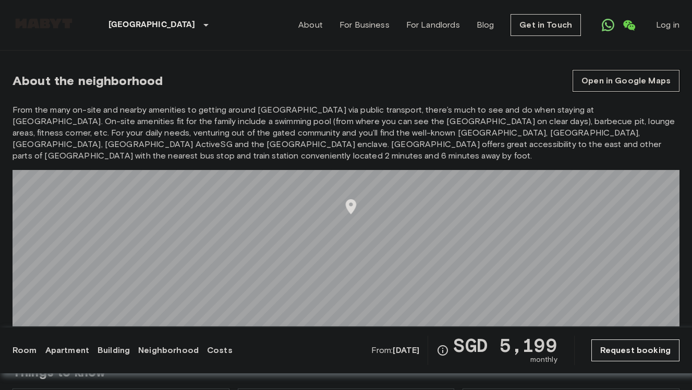
click at [602, 70] on link "Open in Google Maps" at bounding box center [625, 81] width 107 height 22
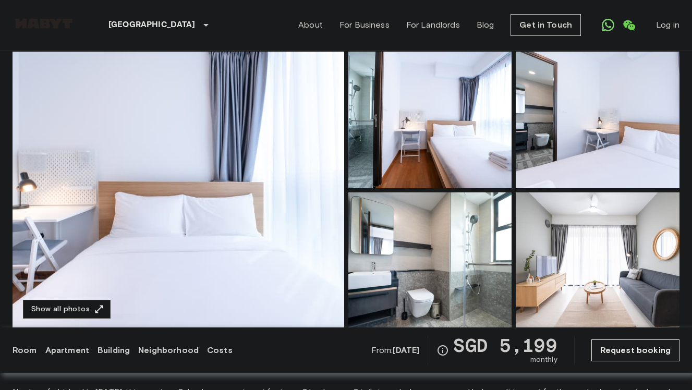
scroll to position [84, 0]
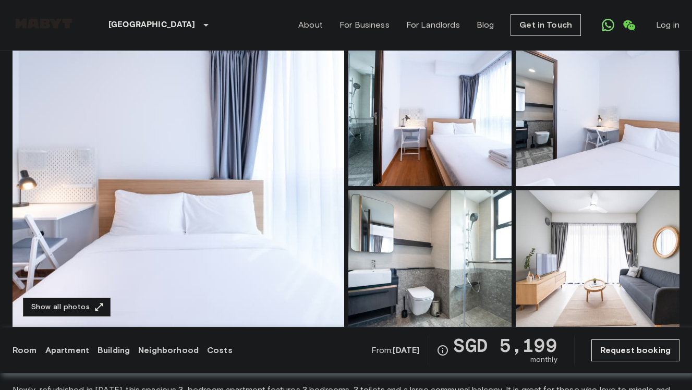
click at [255, 215] on img at bounding box center [179, 188] width 332 height 277
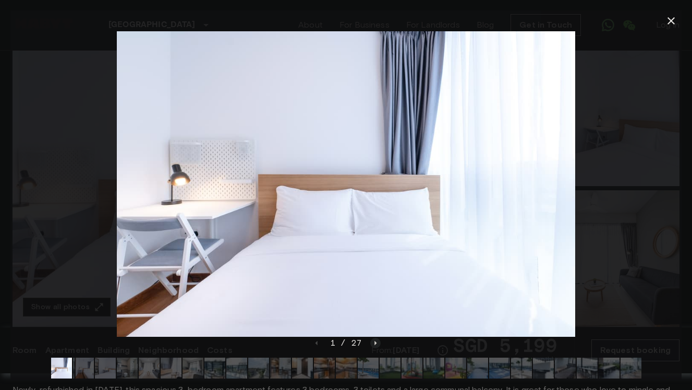
click at [377, 342] on icon "Next image" at bounding box center [375, 343] width 10 height 10
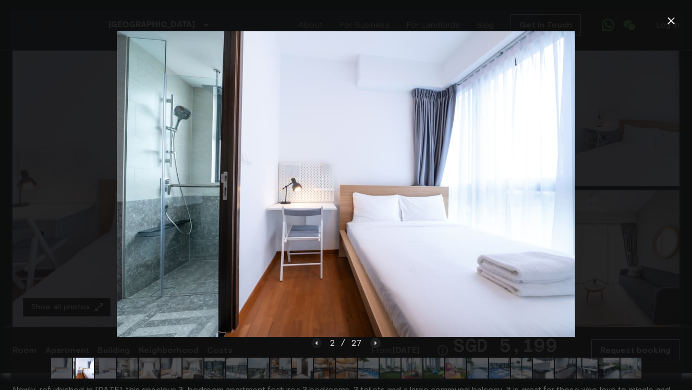
click at [377, 342] on icon "Next image" at bounding box center [375, 343] width 10 height 10
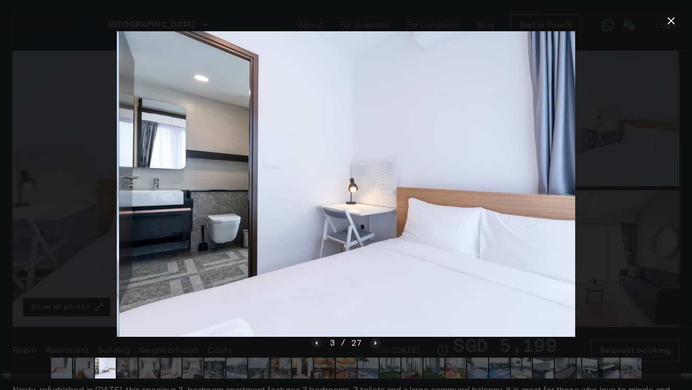
click at [377, 342] on icon "Next image" at bounding box center [375, 343] width 10 height 10
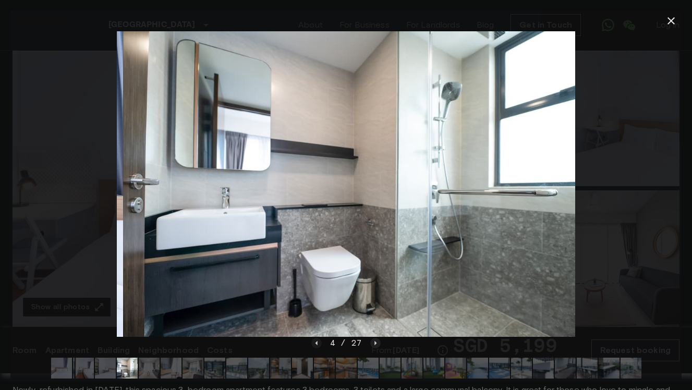
click at [377, 342] on icon "Next image" at bounding box center [375, 343] width 10 height 10
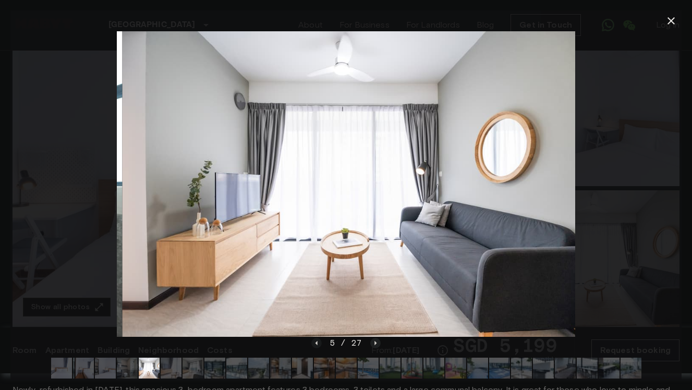
click at [377, 342] on icon "Next image" at bounding box center [375, 343] width 10 height 10
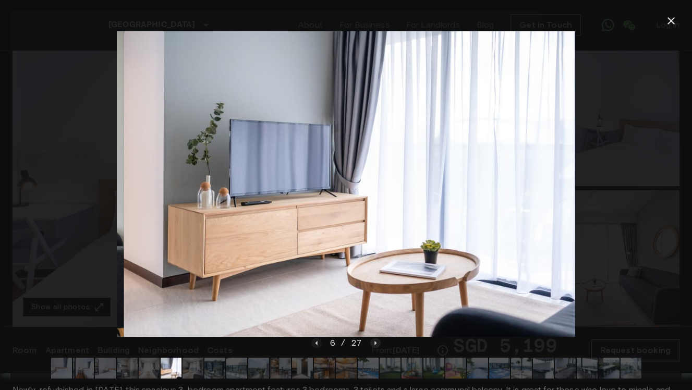
click at [377, 342] on icon "Next image" at bounding box center [375, 343] width 10 height 10
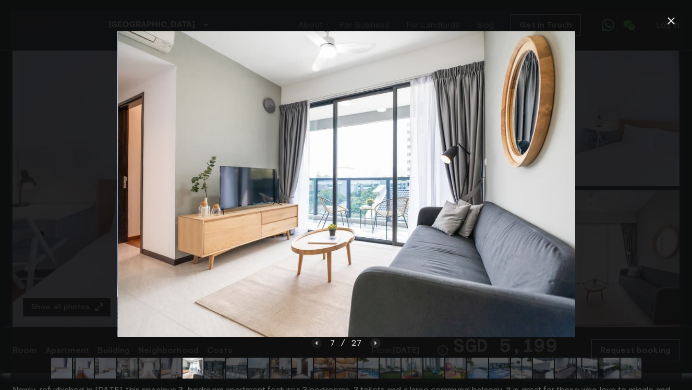
click at [377, 342] on icon "Next image" at bounding box center [375, 343] width 10 height 10
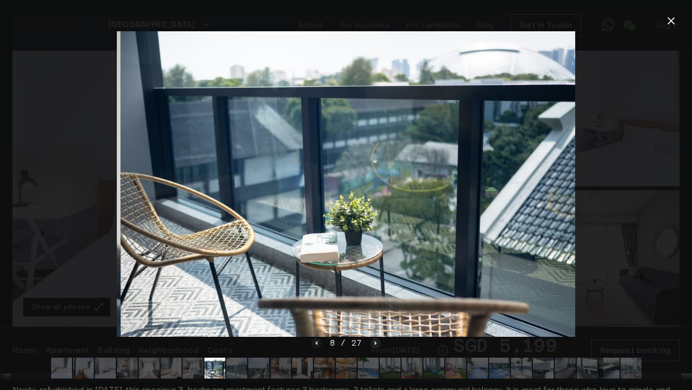
click at [377, 342] on icon "Next image" at bounding box center [375, 343] width 10 height 10
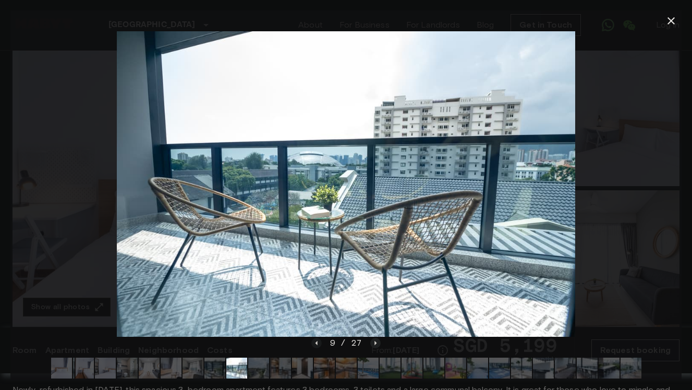
click at [377, 342] on icon "Next image" at bounding box center [375, 343] width 10 height 10
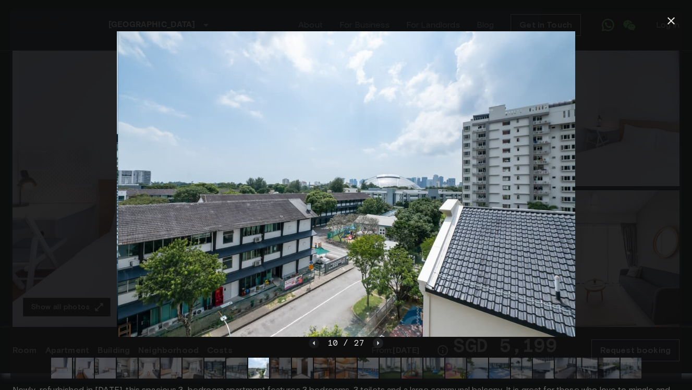
click at [377, 342] on icon "Next image" at bounding box center [378, 342] width 2 height 4
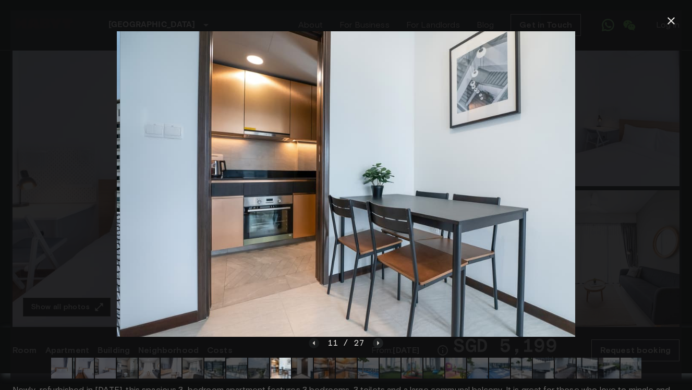
click at [377, 342] on icon "Next image" at bounding box center [378, 342] width 2 height 4
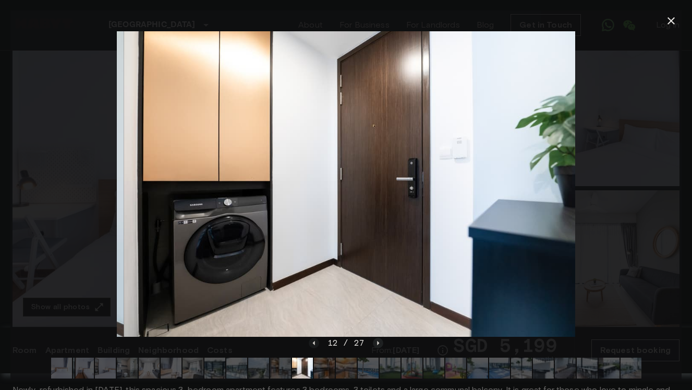
click at [377, 342] on icon "Next image" at bounding box center [378, 342] width 2 height 4
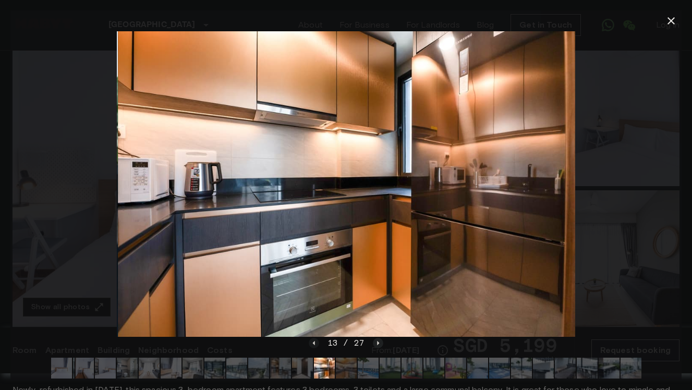
click at [377, 342] on icon "Next image" at bounding box center [378, 342] width 2 height 4
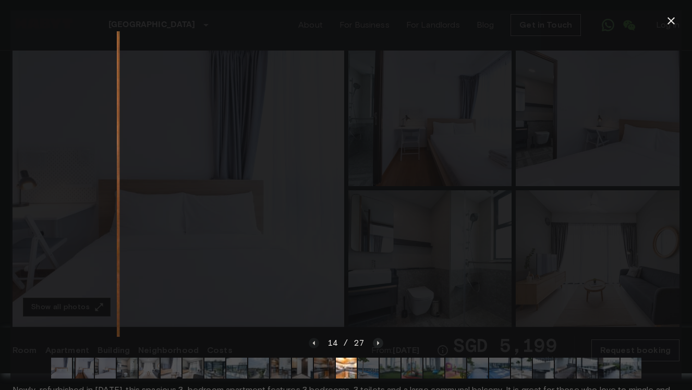
click at [377, 342] on icon "Next image" at bounding box center [378, 342] width 2 height 4
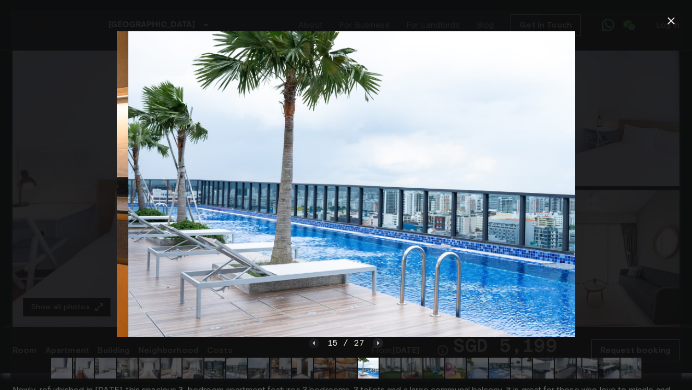
click at [377, 342] on icon "Next image" at bounding box center [378, 342] width 2 height 4
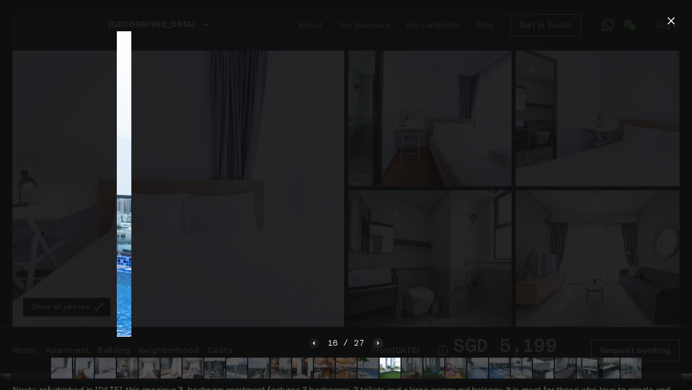
click at [377, 342] on icon "Next image" at bounding box center [378, 342] width 2 height 4
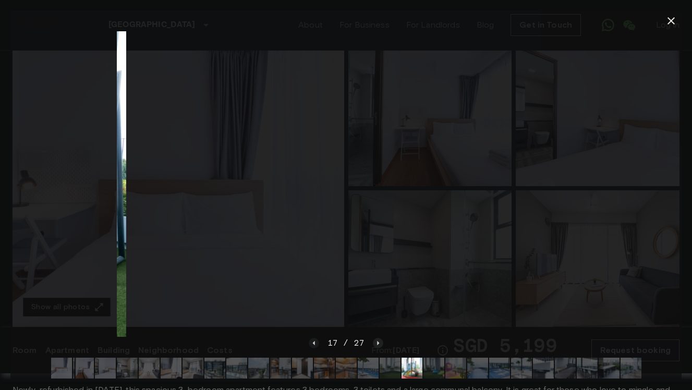
click at [377, 342] on icon "Next image" at bounding box center [378, 342] width 2 height 4
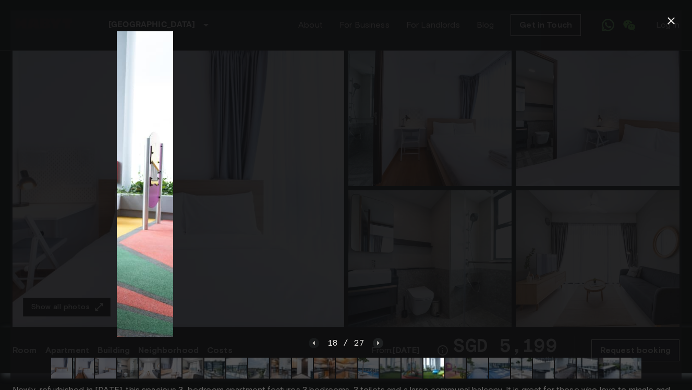
click at [377, 342] on icon "Next image" at bounding box center [378, 342] width 2 height 4
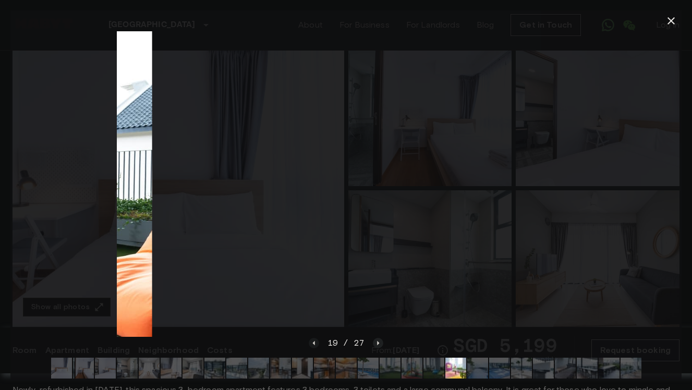
click at [377, 342] on icon "Next image" at bounding box center [378, 342] width 2 height 4
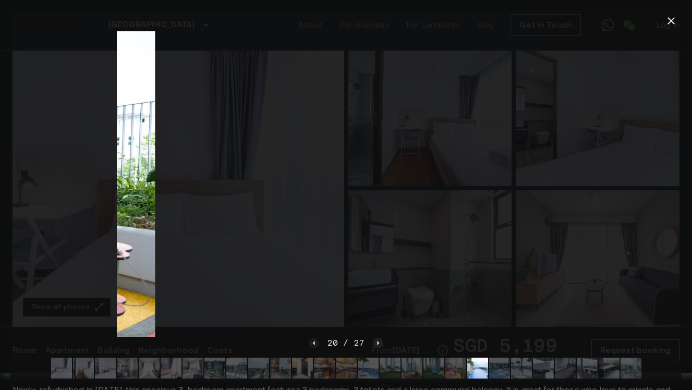
click at [377, 342] on icon "Next image" at bounding box center [378, 342] width 2 height 4
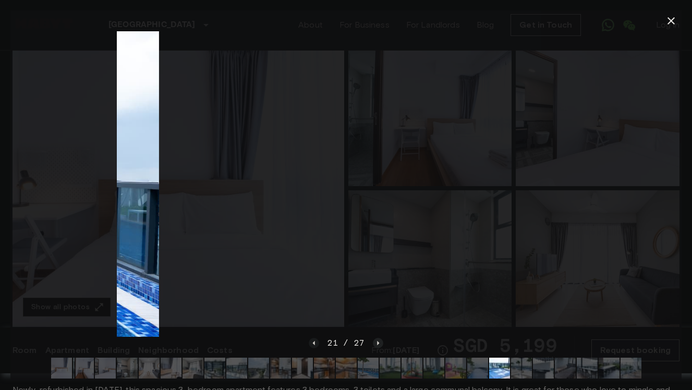
click at [377, 342] on icon "Next image" at bounding box center [378, 342] width 2 height 4
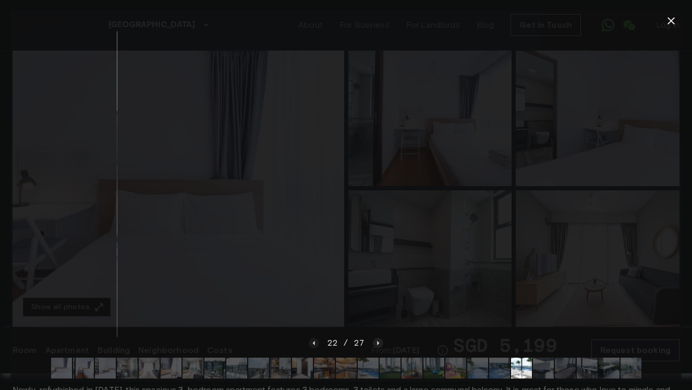
click at [375, 344] on icon "Next image" at bounding box center [378, 343] width 10 height 10
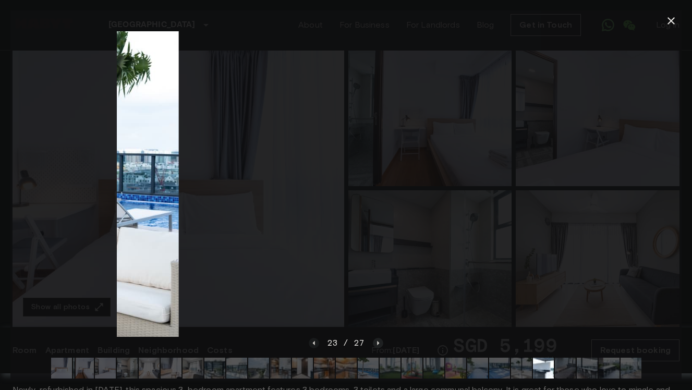
click at [375, 344] on icon "Next image" at bounding box center [378, 343] width 10 height 10
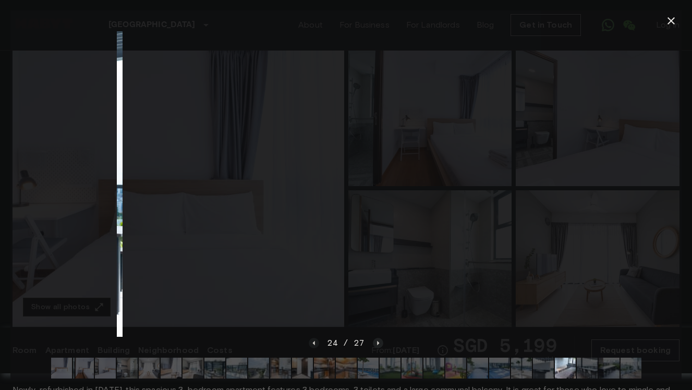
click at [375, 344] on icon "Next image" at bounding box center [378, 343] width 10 height 10
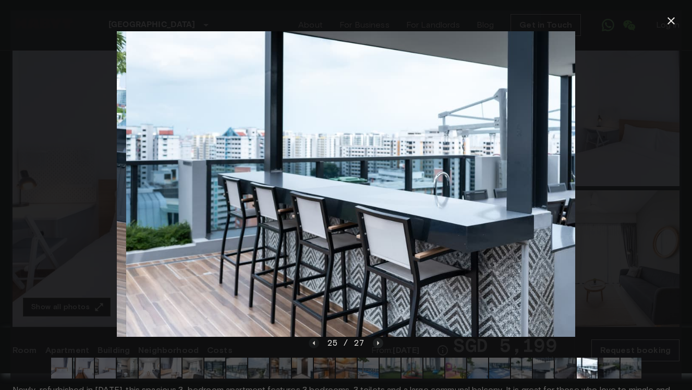
click at [375, 344] on icon "Next image" at bounding box center [378, 343] width 10 height 10
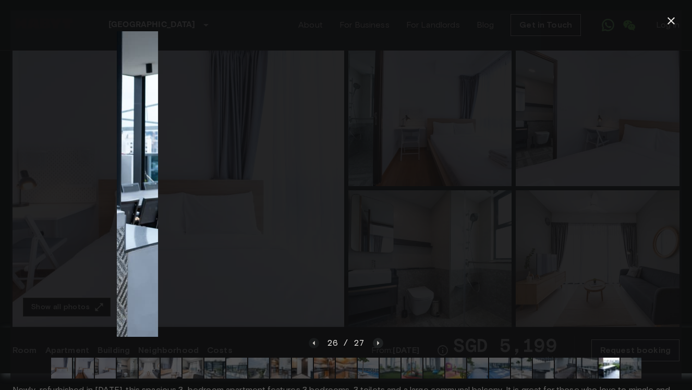
click at [375, 344] on icon "Next image" at bounding box center [378, 343] width 10 height 10
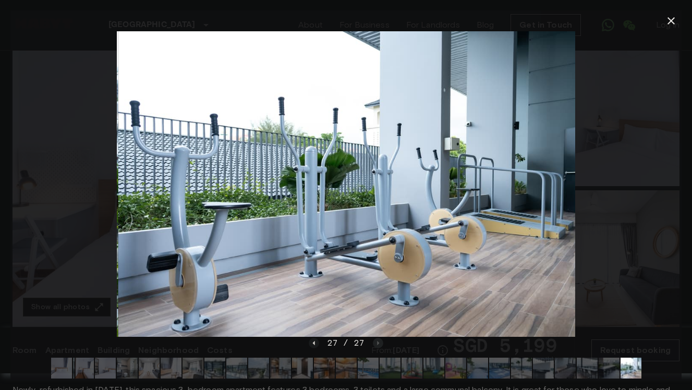
click at [375, 344] on div "27 / 27" at bounding box center [346, 343] width 75 height 13
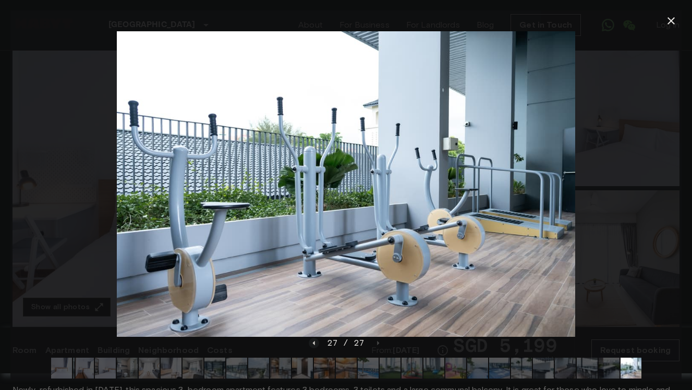
click at [260, 351] on div at bounding box center [346, 368] width 607 height 38
click at [109, 372] on img at bounding box center [105, 368] width 21 height 21
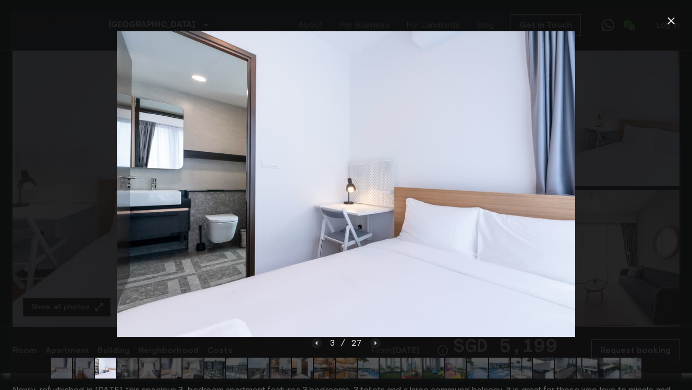
click at [84, 369] on img at bounding box center [83, 368] width 21 height 21
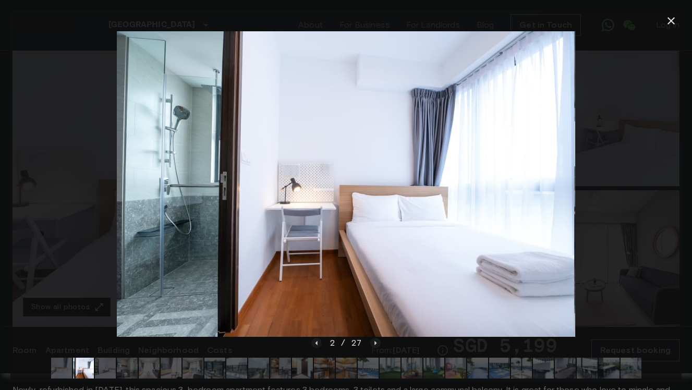
click at [60, 370] on img at bounding box center [61, 368] width 21 height 21
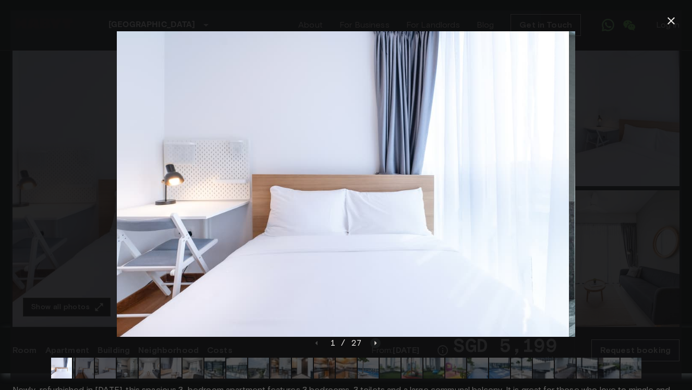
click at [80, 371] on img at bounding box center [83, 368] width 21 height 21
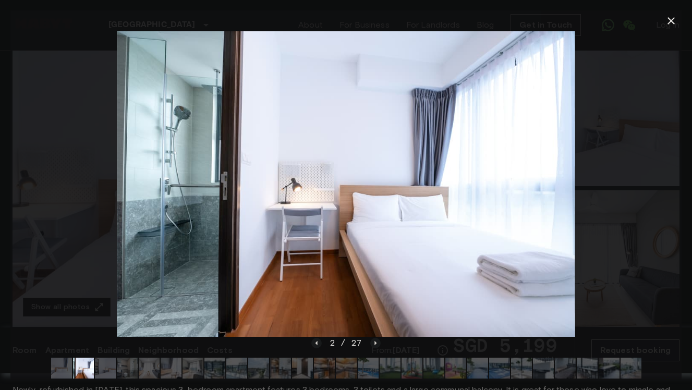
click at [104, 370] on img at bounding box center [105, 368] width 21 height 21
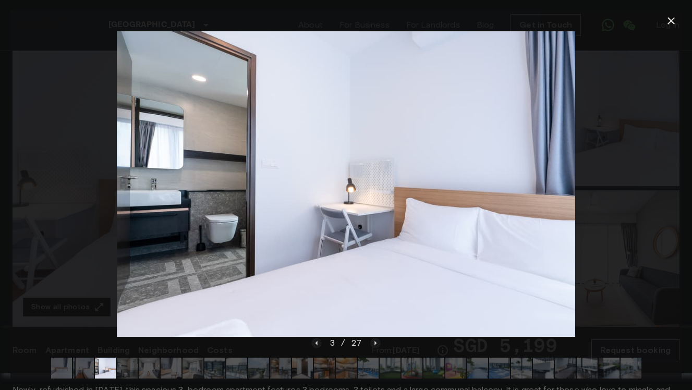
click at [128, 375] on img at bounding box center [127, 368] width 21 height 21
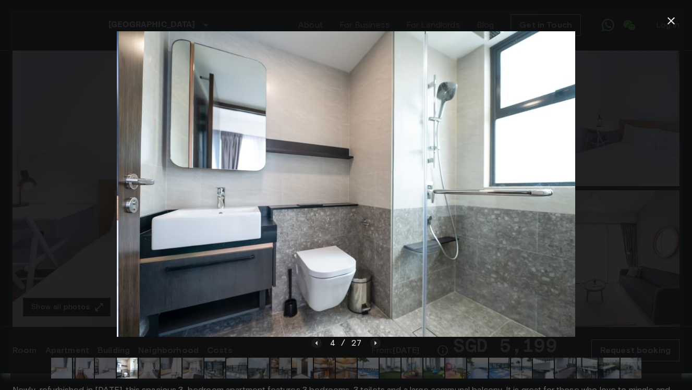
click at [152, 374] on img at bounding box center [149, 368] width 21 height 21
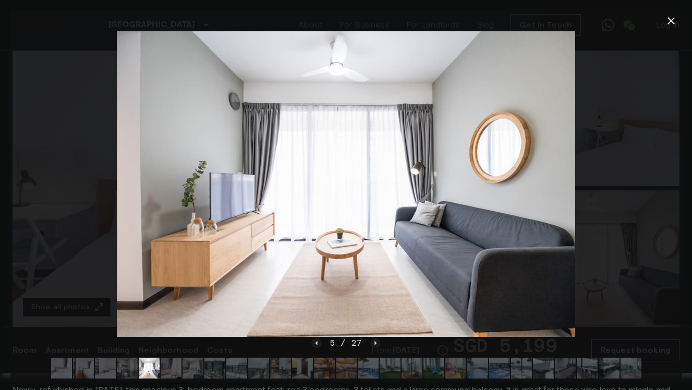
click at [173, 372] on img at bounding box center [171, 368] width 21 height 21
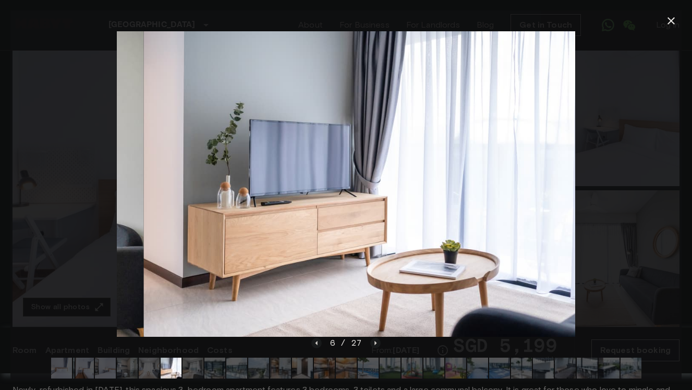
click at [197, 372] on img at bounding box center [192, 368] width 21 height 21
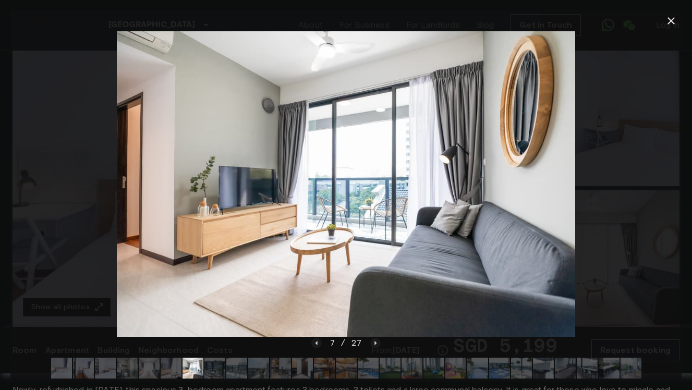
click at [215, 360] on img at bounding box center [214, 368] width 21 height 21
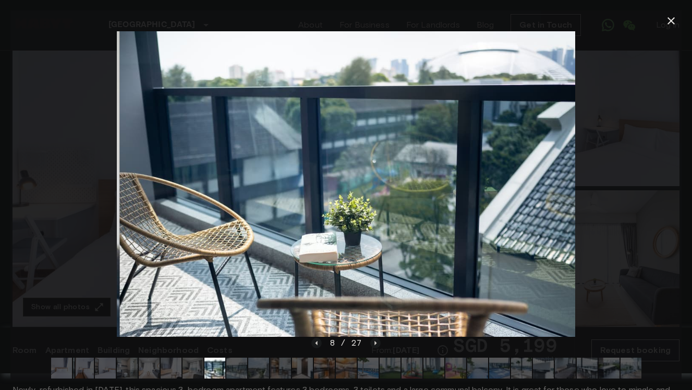
click at [236, 363] on img at bounding box center [236, 368] width 21 height 21
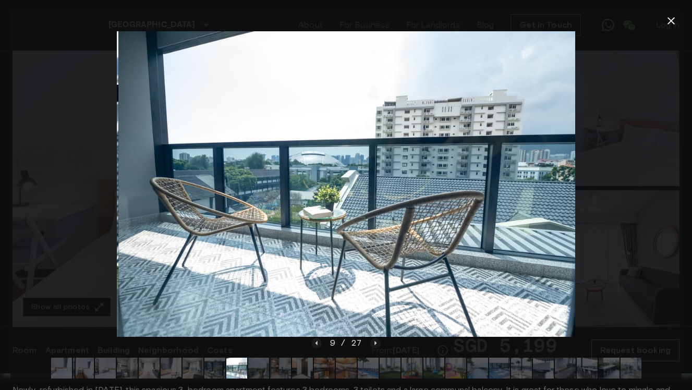
click at [259, 363] on img at bounding box center [258, 368] width 21 height 21
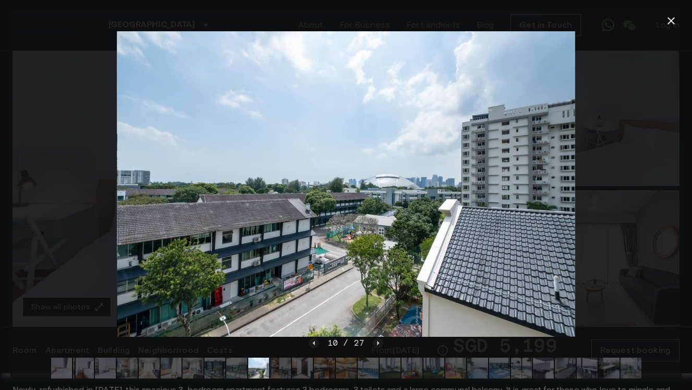
click at [283, 364] on img at bounding box center [280, 368] width 21 height 21
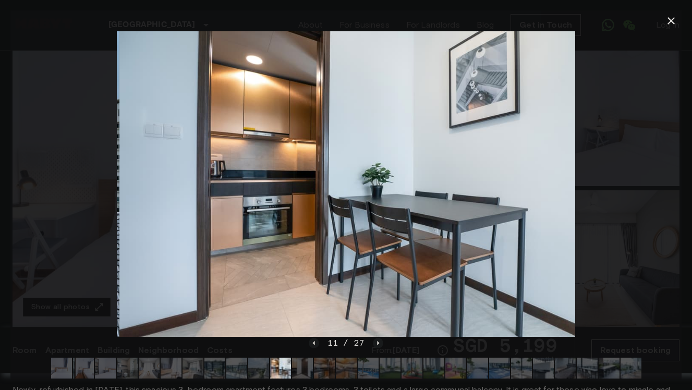
click at [314, 368] on img at bounding box center [324, 368] width 21 height 21
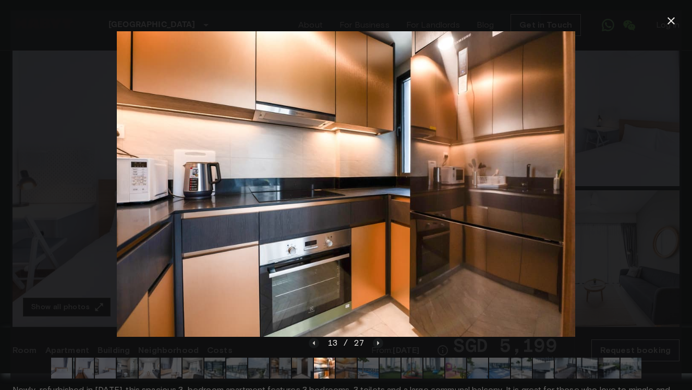
click at [343, 368] on img at bounding box center [346, 368] width 21 height 21
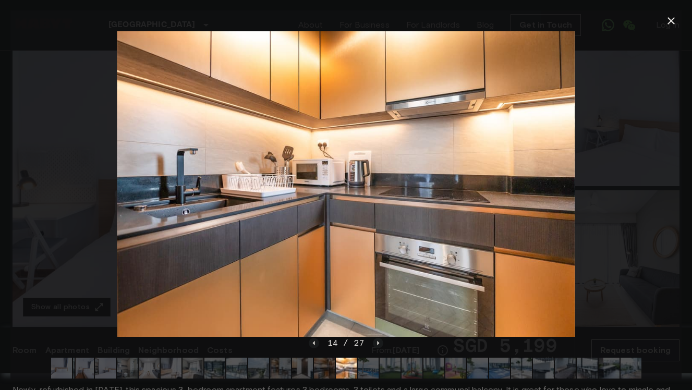
click at [363, 374] on img at bounding box center [368, 368] width 21 height 21
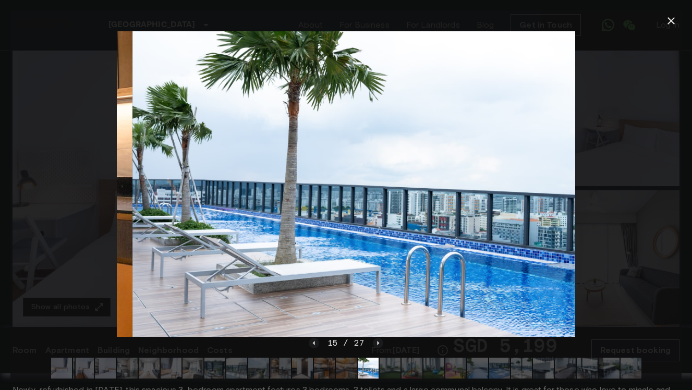
click at [394, 370] on img at bounding box center [390, 368] width 21 height 21
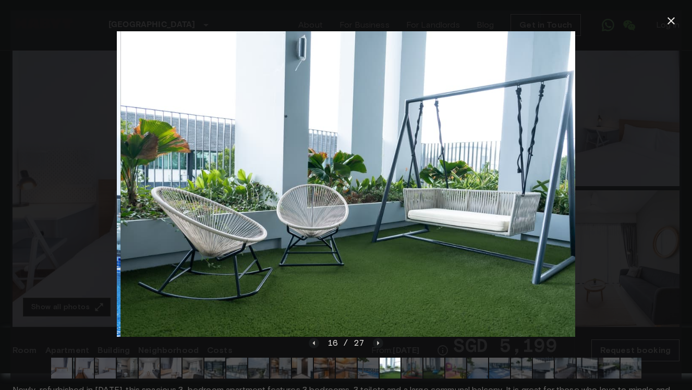
click at [414, 369] on img at bounding box center [411, 368] width 21 height 21
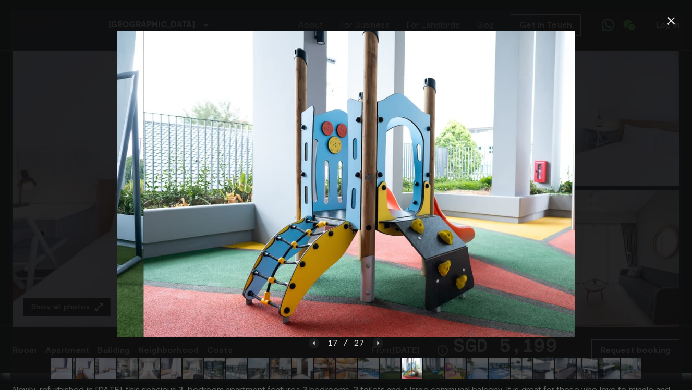
click at [441, 370] on img at bounding box center [433, 368] width 21 height 21
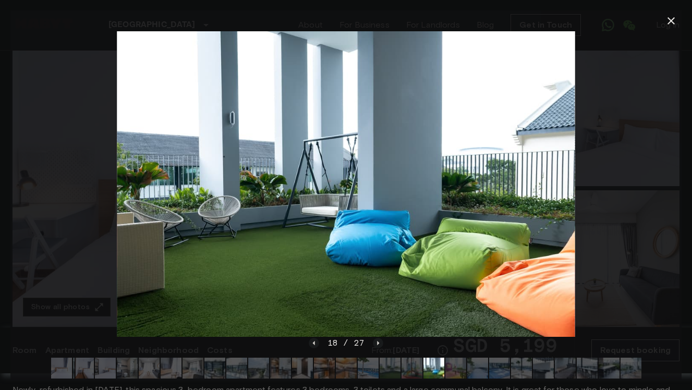
click at [101, 378] on div at bounding box center [346, 368] width 607 height 38
click at [88, 371] on img at bounding box center [83, 368] width 21 height 21
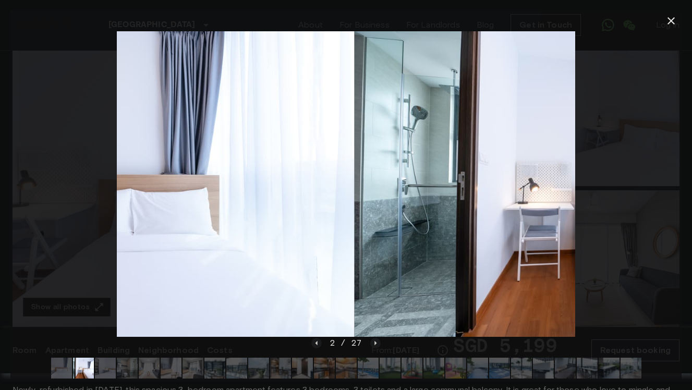
click at [57, 372] on img at bounding box center [61, 368] width 21 height 21
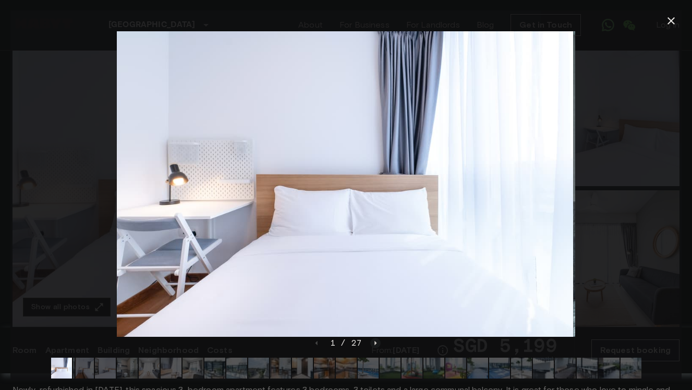
click at [77, 373] on img at bounding box center [83, 368] width 21 height 21
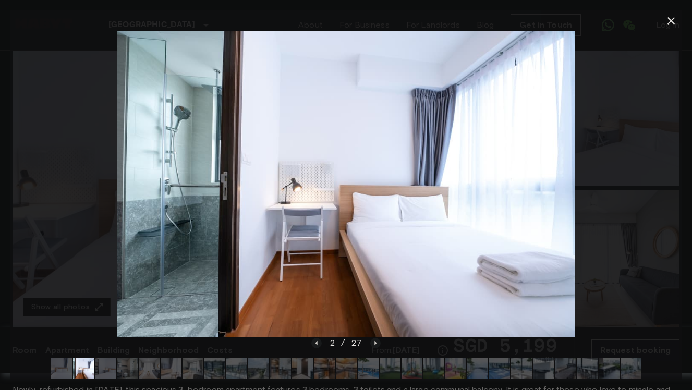
click at [56, 371] on img at bounding box center [61, 368] width 21 height 21
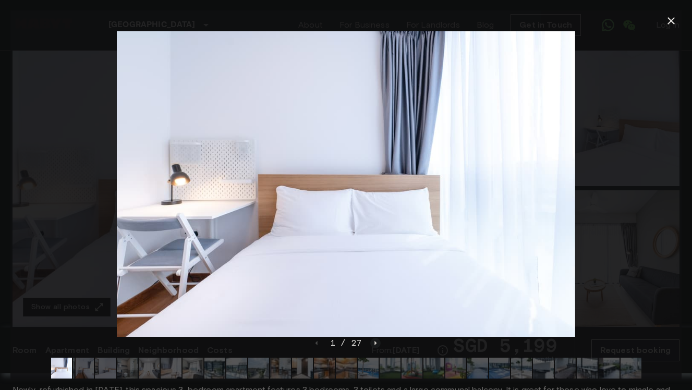
click at [85, 373] on img at bounding box center [83, 368] width 21 height 21
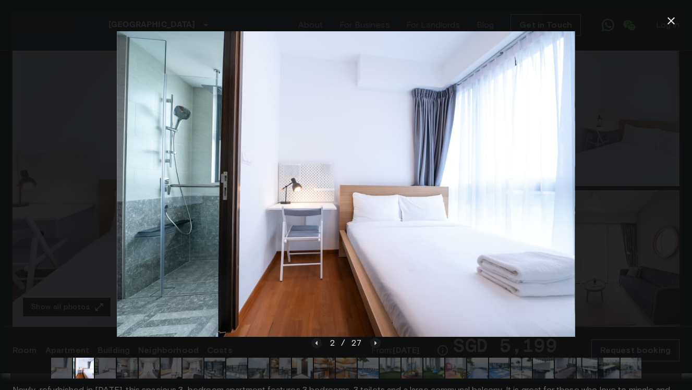
click at [110, 373] on img at bounding box center [105, 368] width 21 height 21
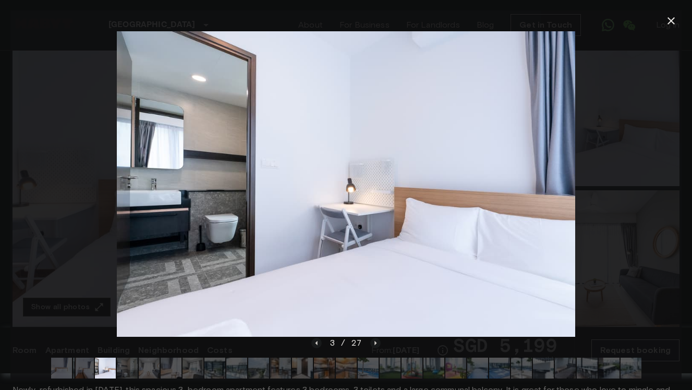
click at [129, 374] on img at bounding box center [127, 368] width 21 height 21
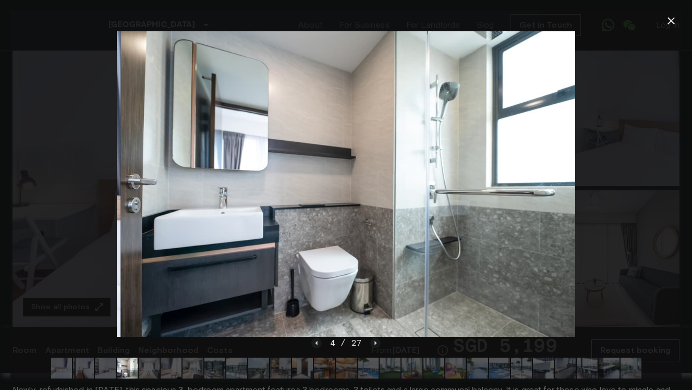
click at [74, 312] on div at bounding box center [345, 183] width 671 height 305
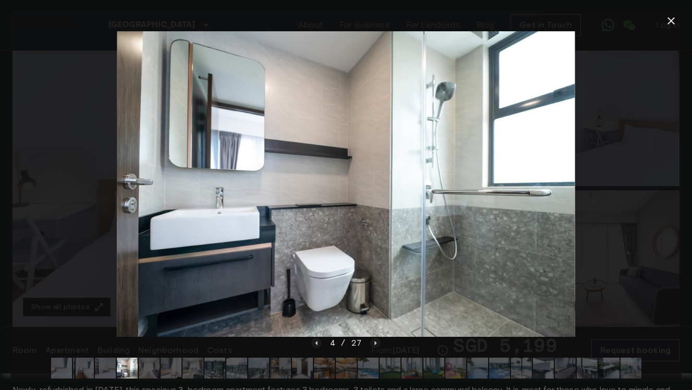
click at [87, 236] on div at bounding box center [345, 183] width 671 height 305
click at [675, 7] on div at bounding box center [346, 195] width 692 height 390
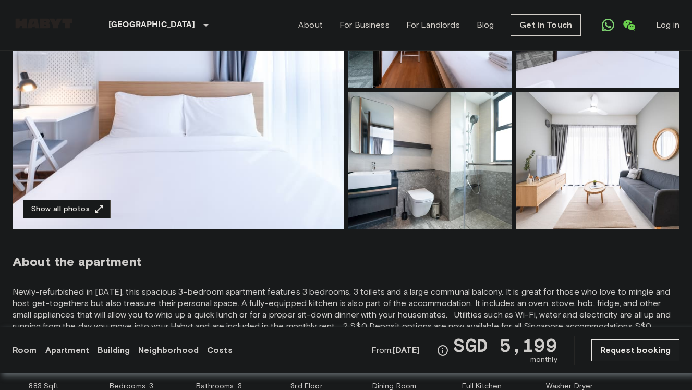
scroll to position [156, 0]
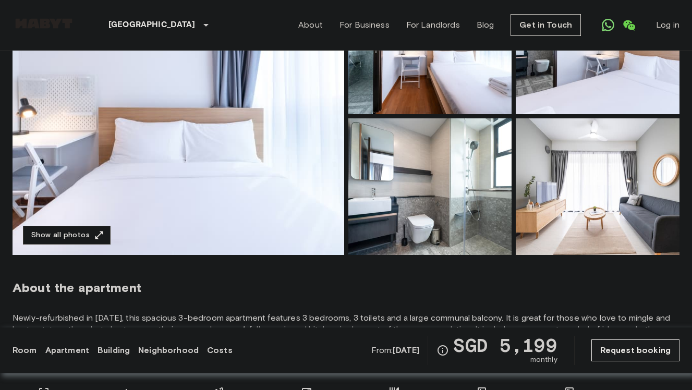
click at [585, 200] on img at bounding box center [598, 186] width 164 height 137
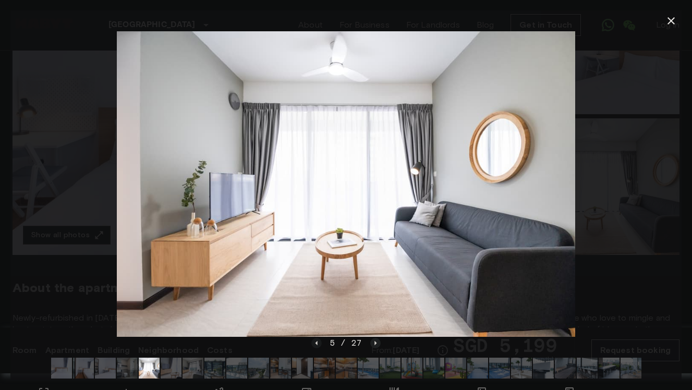
click at [374, 345] on icon "Next image" at bounding box center [375, 343] width 10 height 10
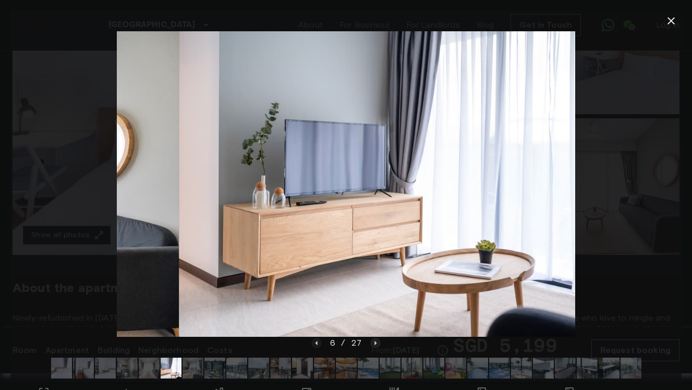
click at [374, 345] on icon "Next image" at bounding box center [375, 343] width 10 height 10
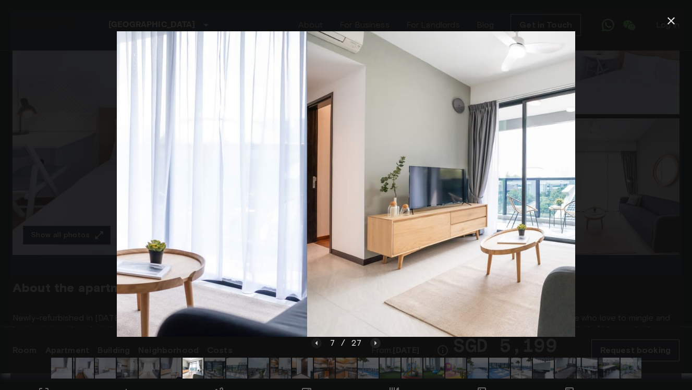
click at [374, 345] on icon "Next image" at bounding box center [375, 343] width 10 height 10
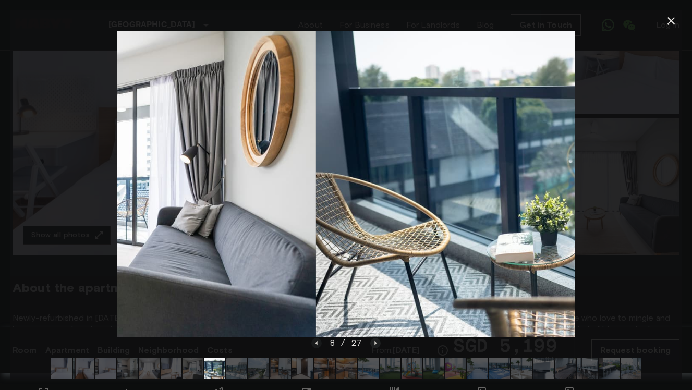
click at [374, 345] on icon "Next image" at bounding box center [375, 343] width 10 height 10
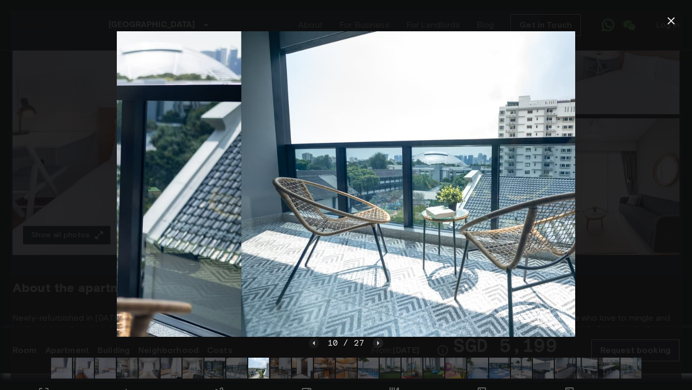
click at [374, 345] on icon "Next image" at bounding box center [378, 343] width 10 height 10
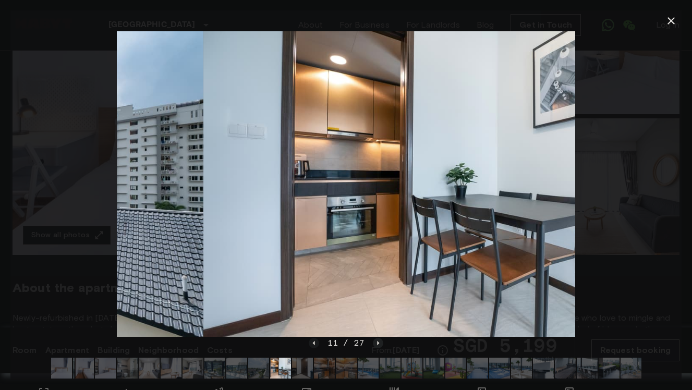
click at [374, 345] on icon "Next image" at bounding box center [378, 343] width 10 height 10
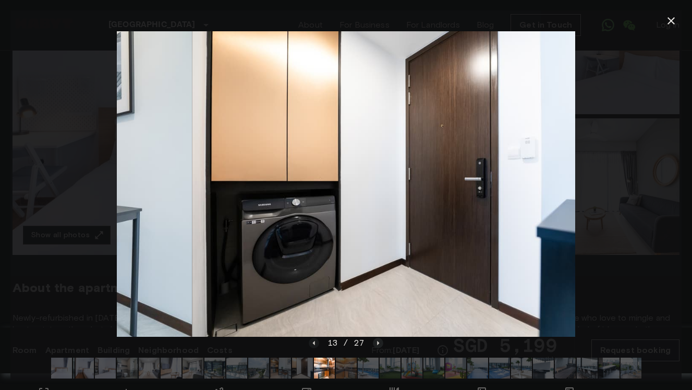
click at [374, 345] on icon "Next image" at bounding box center [378, 343] width 10 height 10
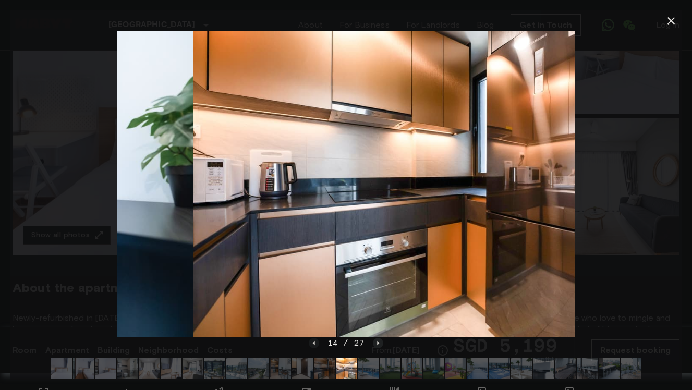
click at [374, 345] on icon "Next image" at bounding box center [378, 343] width 10 height 10
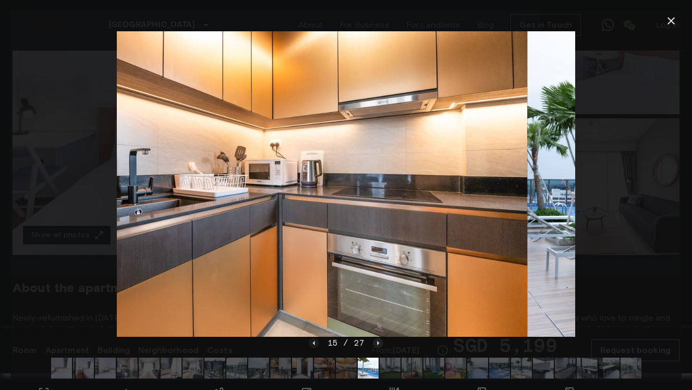
click at [374, 345] on icon "Next image" at bounding box center [378, 343] width 10 height 10
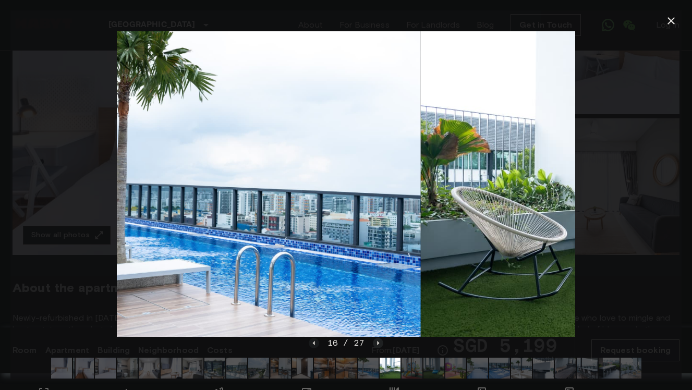
click at [374, 345] on icon "Next image" at bounding box center [378, 343] width 10 height 10
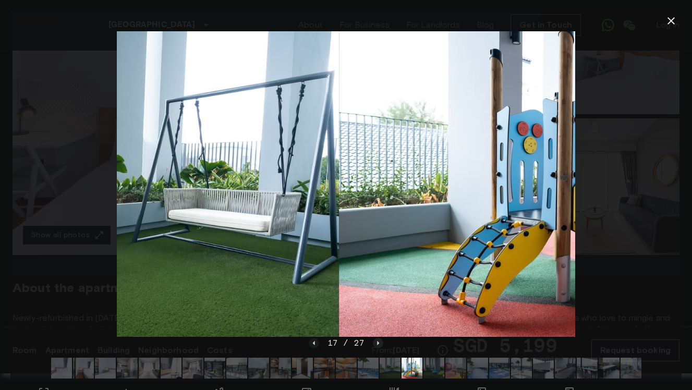
click at [374, 345] on icon "Next image" at bounding box center [378, 343] width 10 height 10
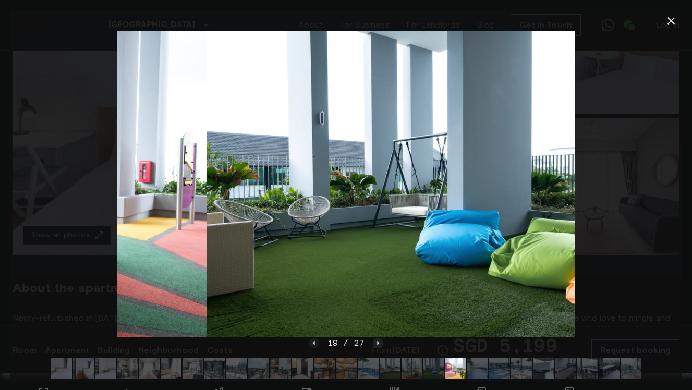
click at [374, 345] on icon "Next image" at bounding box center [378, 343] width 10 height 10
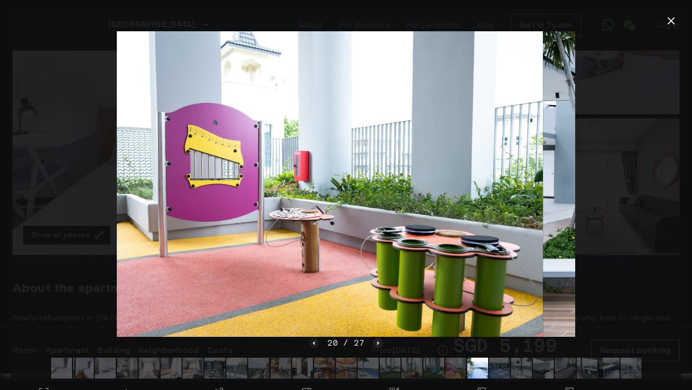
click at [374, 345] on icon "Next image" at bounding box center [378, 343] width 10 height 10
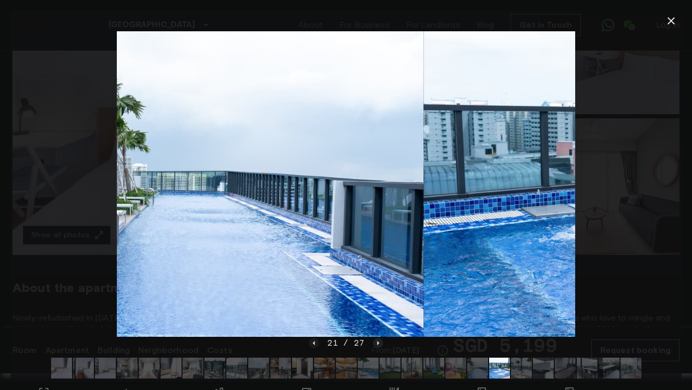
click at [374, 345] on icon "Next image" at bounding box center [378, 343] width 10 height 10
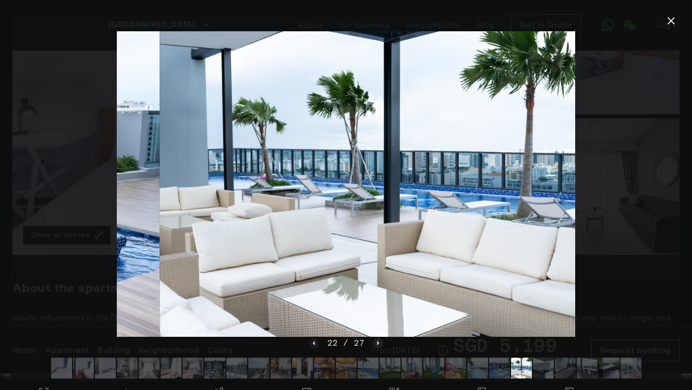
click at [374, 345] on icon "Next image" at bounding box center [378, 343] width 10 height 10
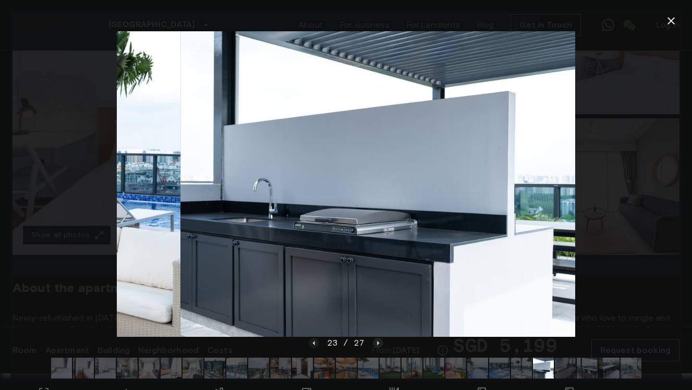
click at [374, 345] on icon "Next image" at bounding box center [378, 343] width 10 height 10
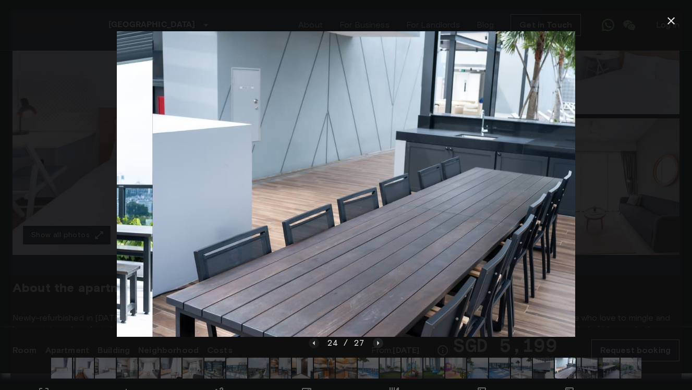
click at [374, 345] on icon "Next image" at bounding box center [378, 343] width 10 height 10
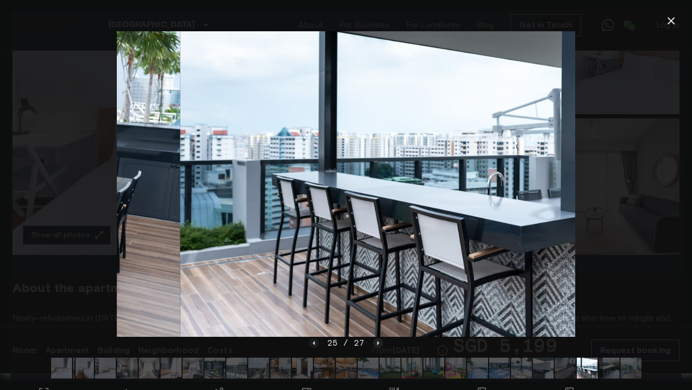
click at [374, 345] on icon "Next image" at bounding box center [378, 343] width 10 height 10
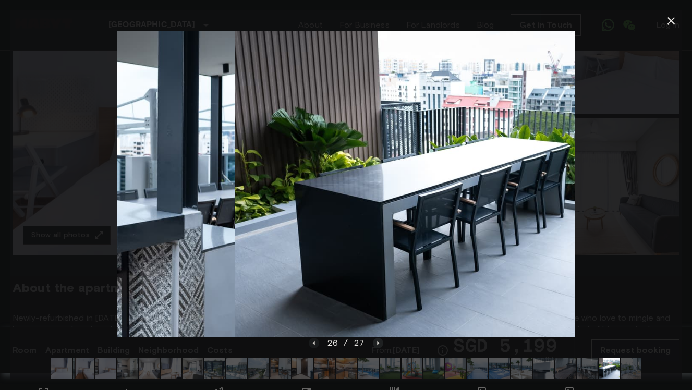
click at [374, 345] on icon "Next image" at bounding box center [378, 343] width 10 height 10
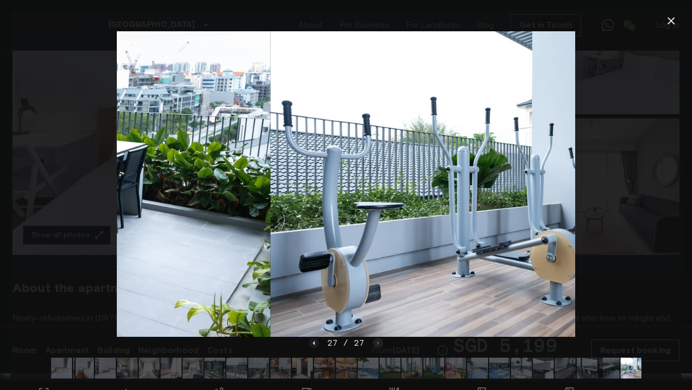
click at [374, 345] on div "27 / 27" at bounding box center [346, 343] width 75 height 13
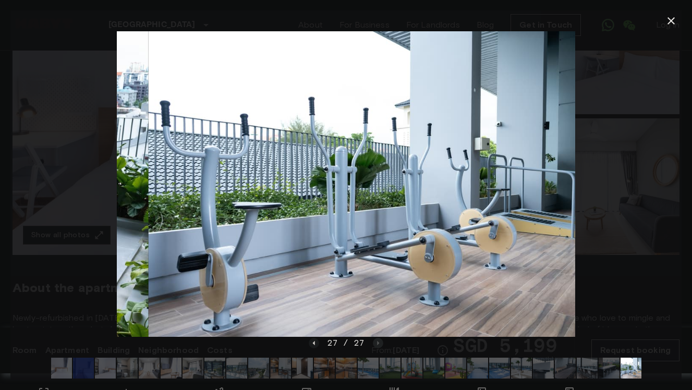
click at [374, 345] on div "27 / 27" at bounding box center [346, 343] width 75 height 13
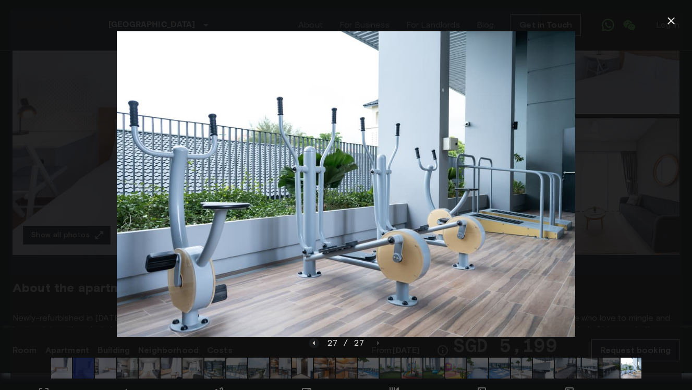
click at [674, 18] on icon "button" at bounding box center [670, 20] width 7 height 7
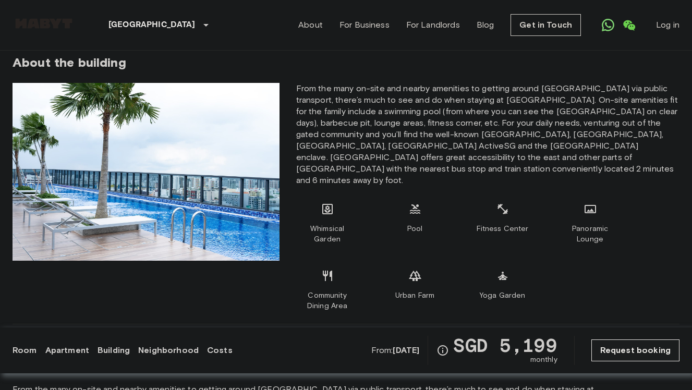
scroll to position [636, 0]
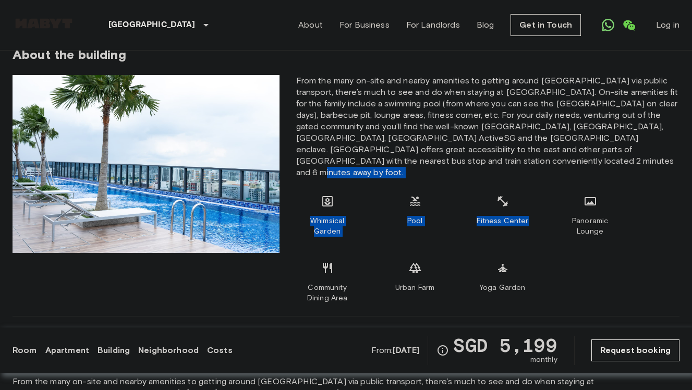
drag, startPoint x: 480, startPoint y: 159, endPoint x: 512, endPoint y: 205, distance: 56.5
click at [512, 205] on div "From the many on-site and nearby amenities to getting around Singapore via publ…" at bounding box center [488, 189] width 400 height 228
click at [512, 205] on div "Fitness Center" at bounding box center [502, 216] width 63 height 42
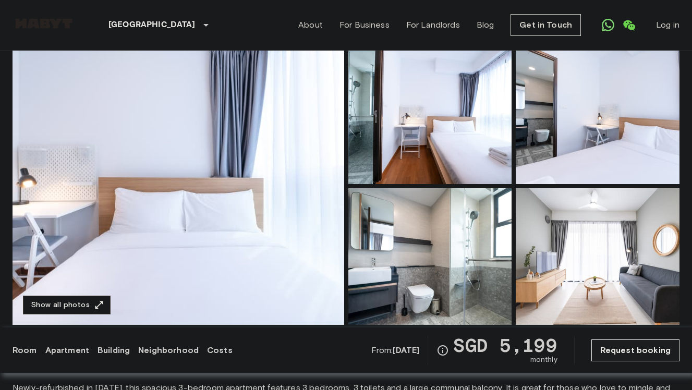
scroll to position [88, 0]
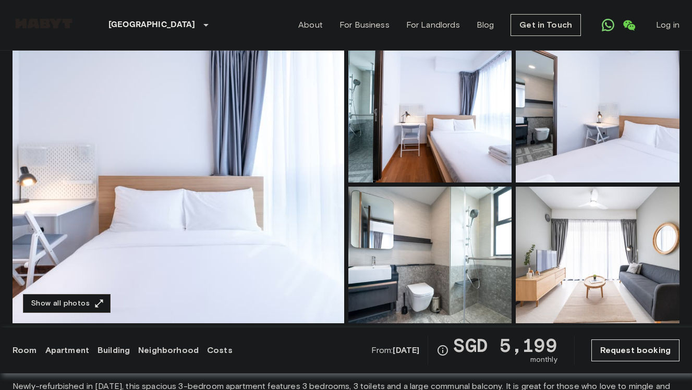
click at [567, 235] on img at bounding box center [598, 255] width 164 height 137
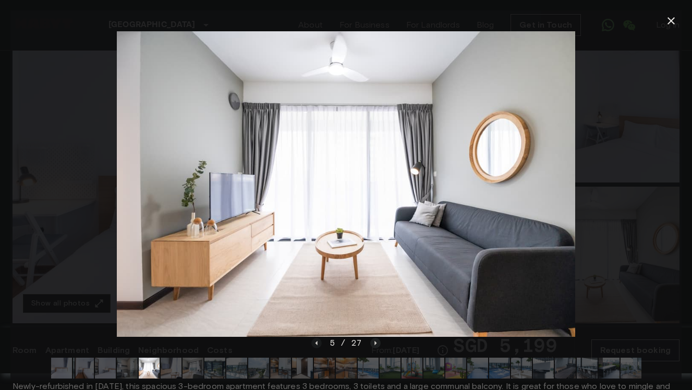
click at [374, 343] on icon "Next image" at bounding box center [375, 342] width 2 height 4
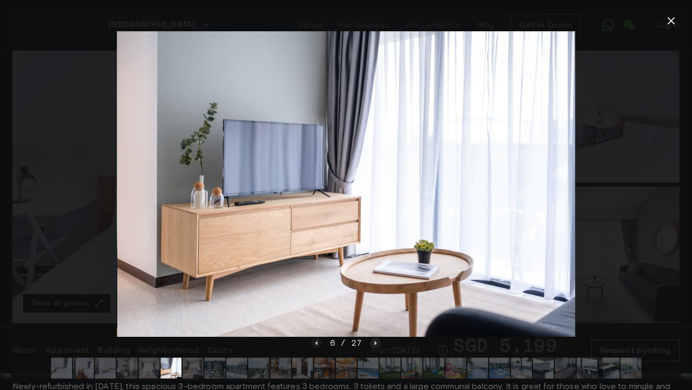
click at [374, 343] on icon "Next image" at bounding box center [375, 342] width 2 height 4
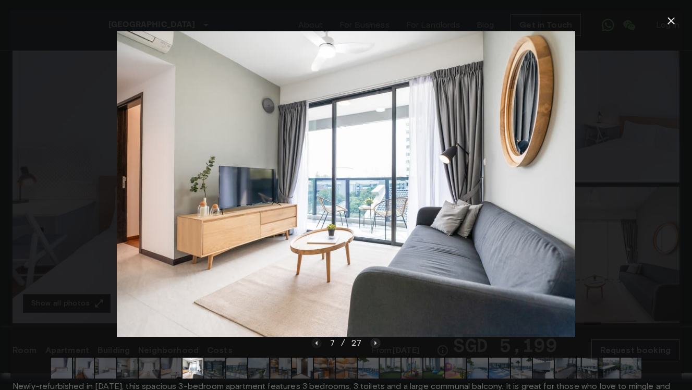
click at [374, 343] on icon "Next image" at bounding box center [375, 342] width 2 height 4
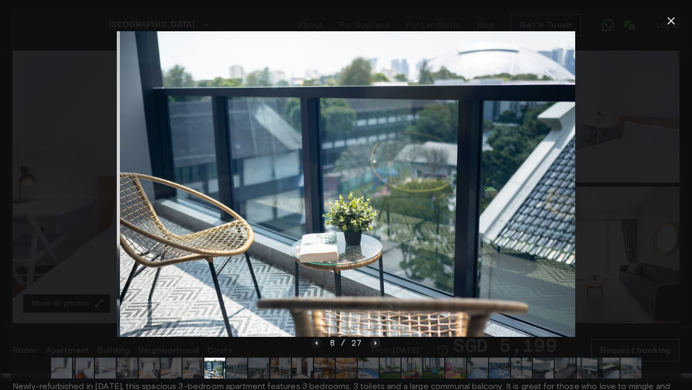
click at [374, 343] on icon "Next image" at bounding box center [375, 342] width 2 height 4
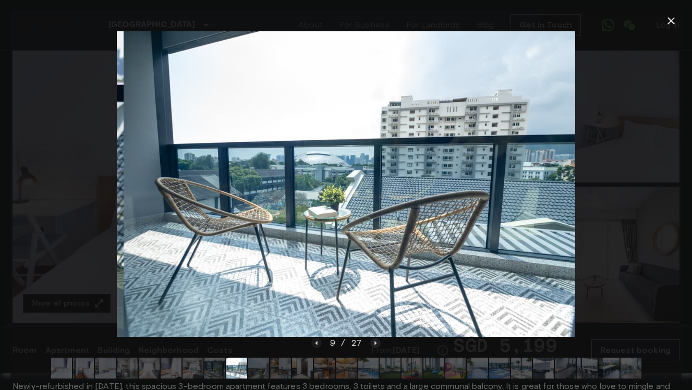
click at [374, 343] on icon "Next image" at bounding box center [375, 342] width 2 height 4
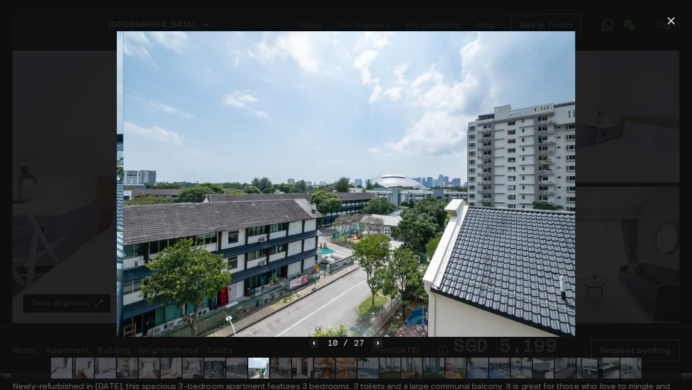
click at [374, 343] on icon "Next image" at bounding box center [378, 343] width 10 height 10
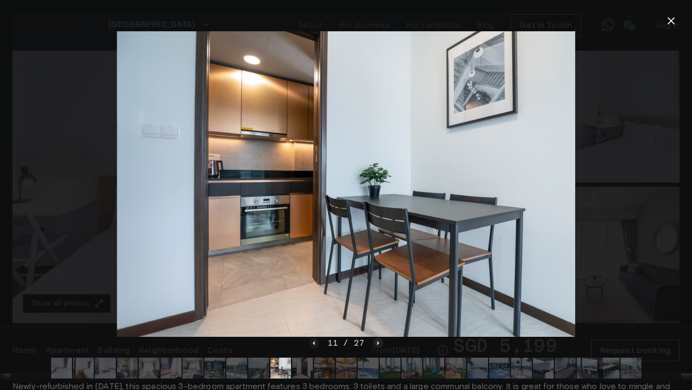
click at [374, 343] on icon "Next image" at bounding box center [378, 343] width 10 height 10
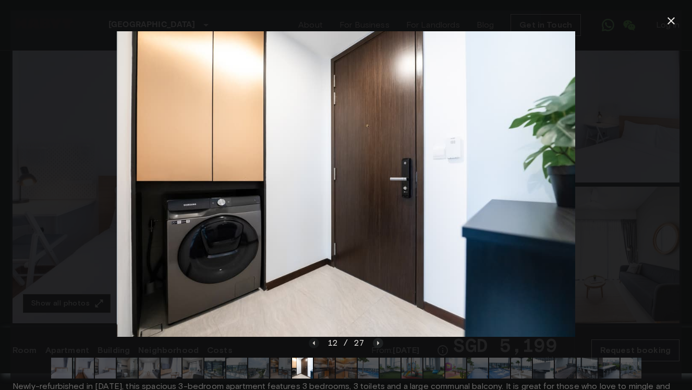
click at [374, 343] on icon "Next image" at bounding box center [378, 343] width 10 height 10
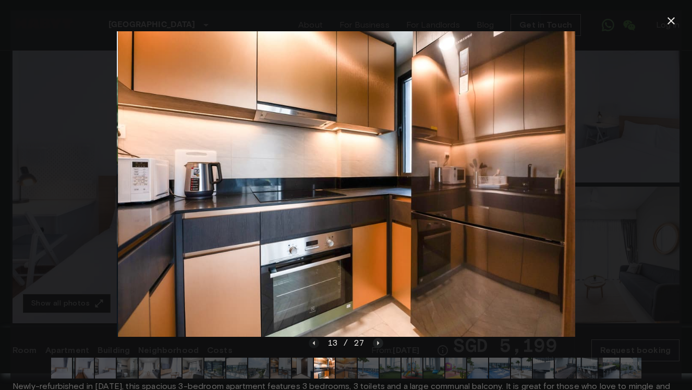
click at [374, 343] on icon "Next image" at bounding box center [378, 343] width 10 height 10
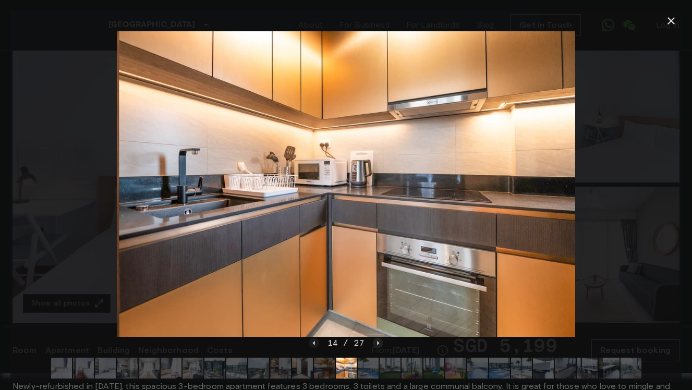
click at [374, 343] on icon "Next image" at bounding box center [378, 343] width 10 height 10
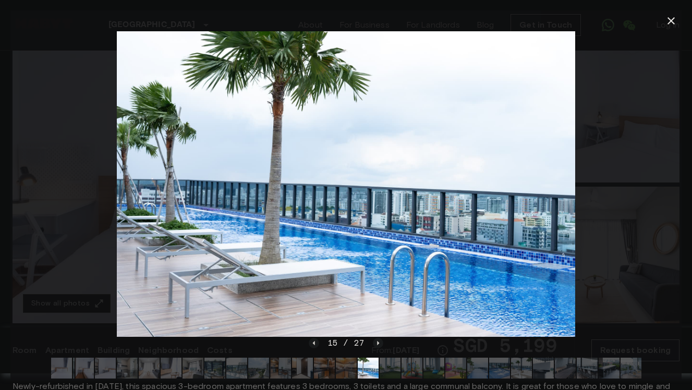
click at [676, 23] on icon "button" at bounding box center [671, 21] width 13 height 13
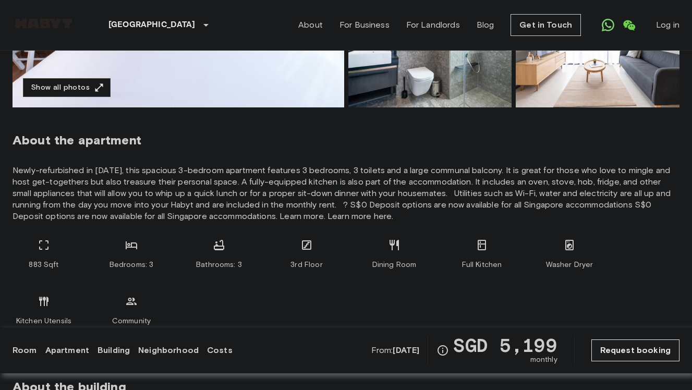
scroll to position [0, 0]
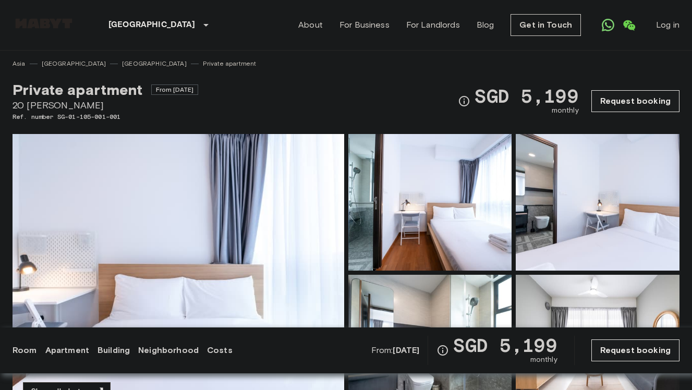
click at [284, 79] on div "Private apartment From Jan 14 2026 20 Guillemard Cres Ref. number SG-01-105-001…" at bounding box center [346, 94] width 667 height 53
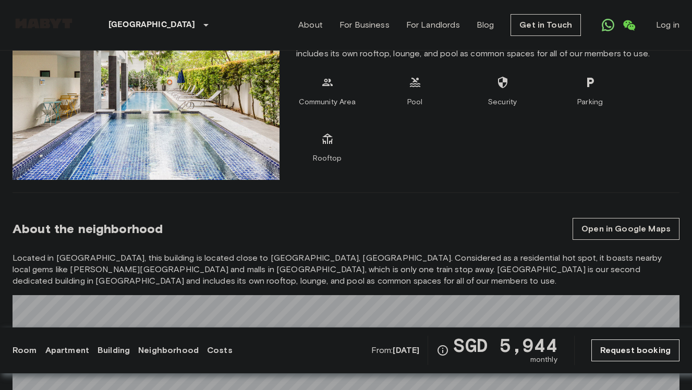
scroll to position [739, 0]
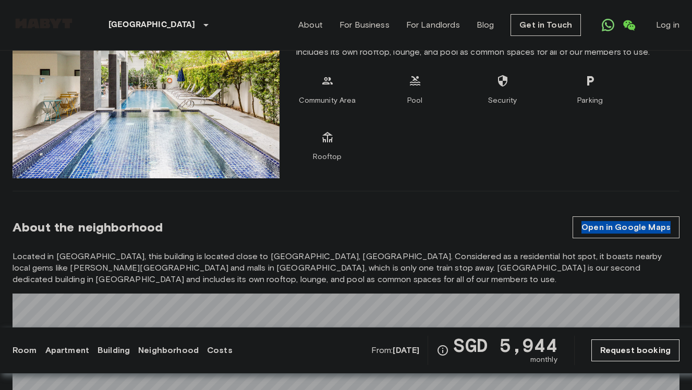
drag, startPoint x: 642, startPoint y: 218, endPoint x: 564, endPoint y: 39, distance: 195.6
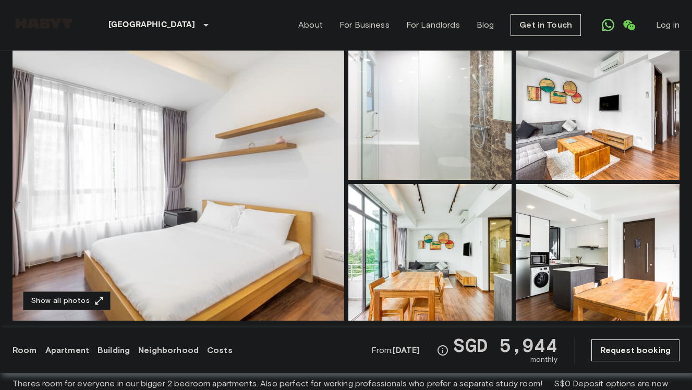
scroll to position [91, 0]
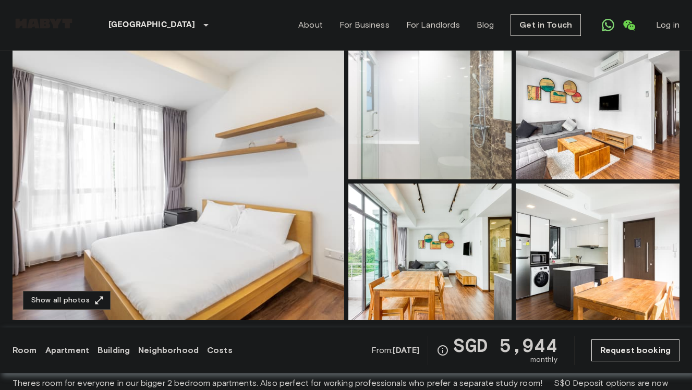
click at [427, 275] on img at bounding box center [430, 252] width 164 height 137
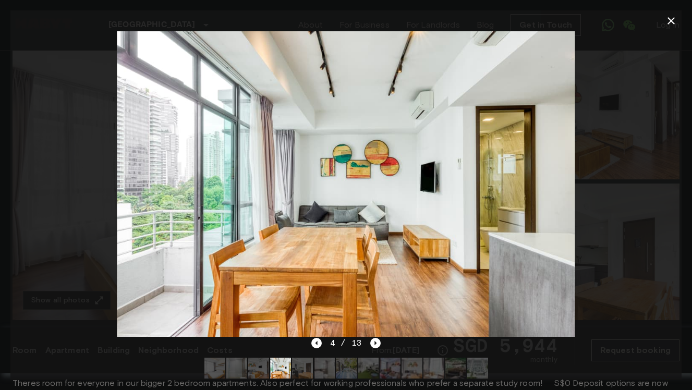
click at [402, 176] on img at bounding box center [346, 183] width 458 height 305
click at [657, 143] on div at bounding box center [345, 183] width 671 height 305
click at [675, 22] on icon "button" at bounding box center [671, 21] width 13 height 13
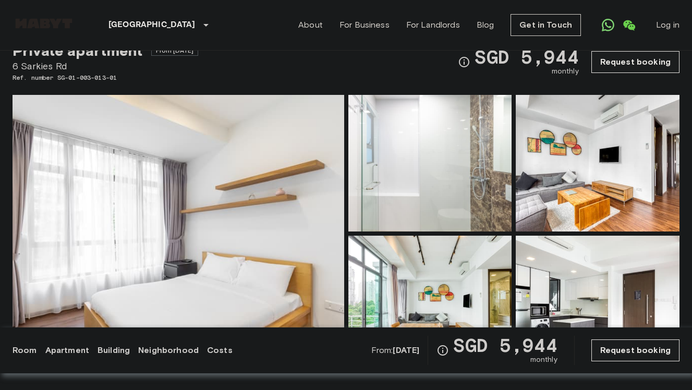
scroll to position [0, 0]
